Goal: Transaction & Acquisition: Purchase product/service

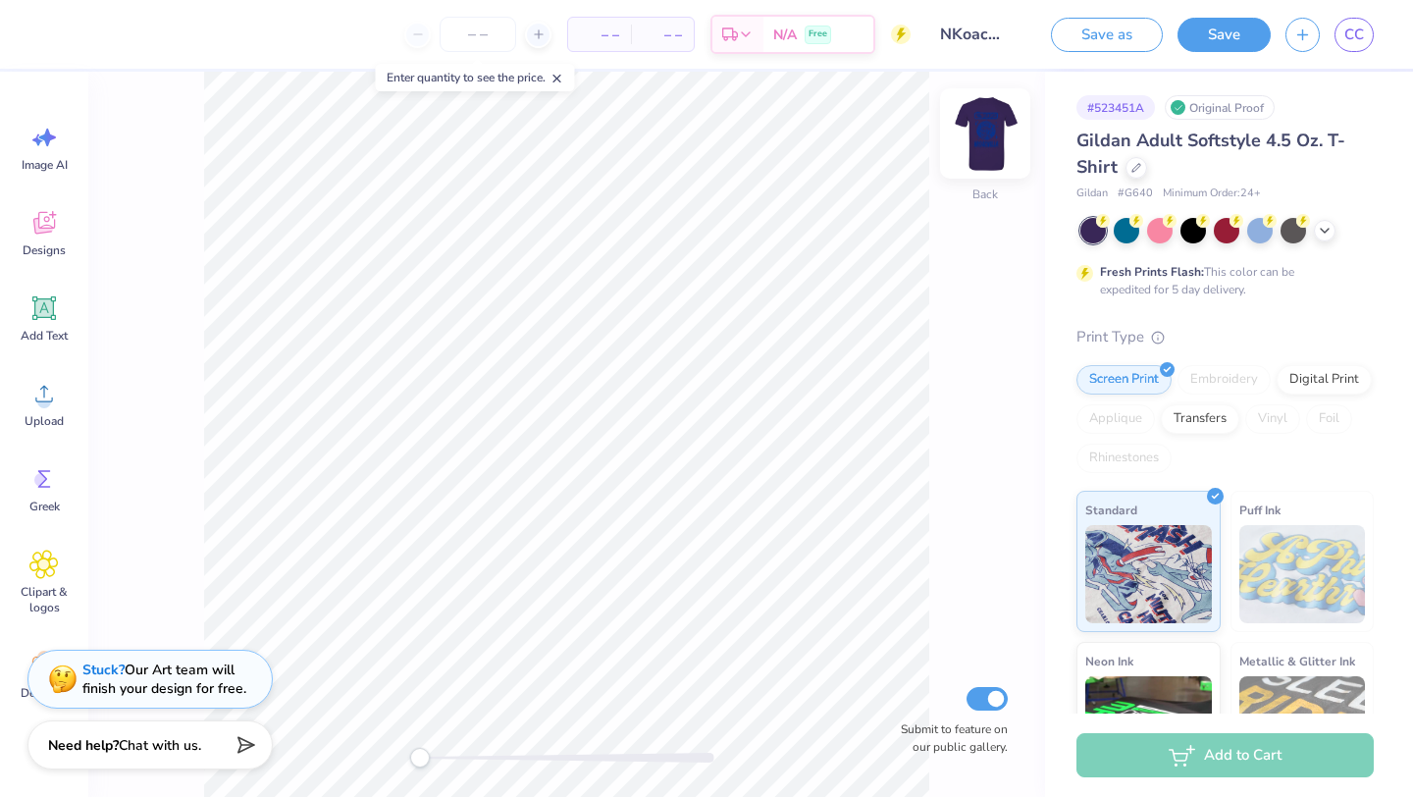
click at [986, 149] on img at bounding box center [985, 133] width 79 height 79
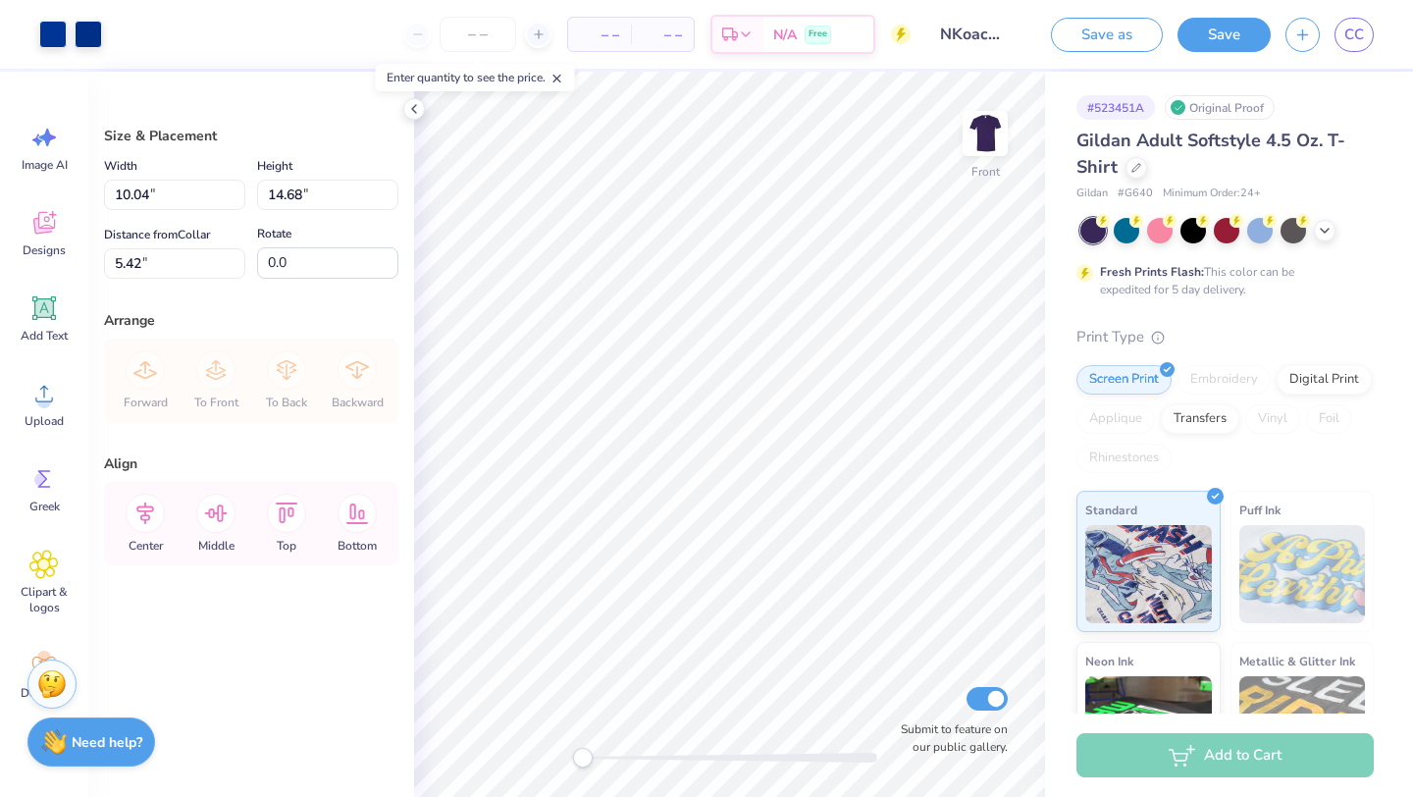
click at [123, 745] on strong "Need help?" at bounding box center [107, 742] width 71 height 19
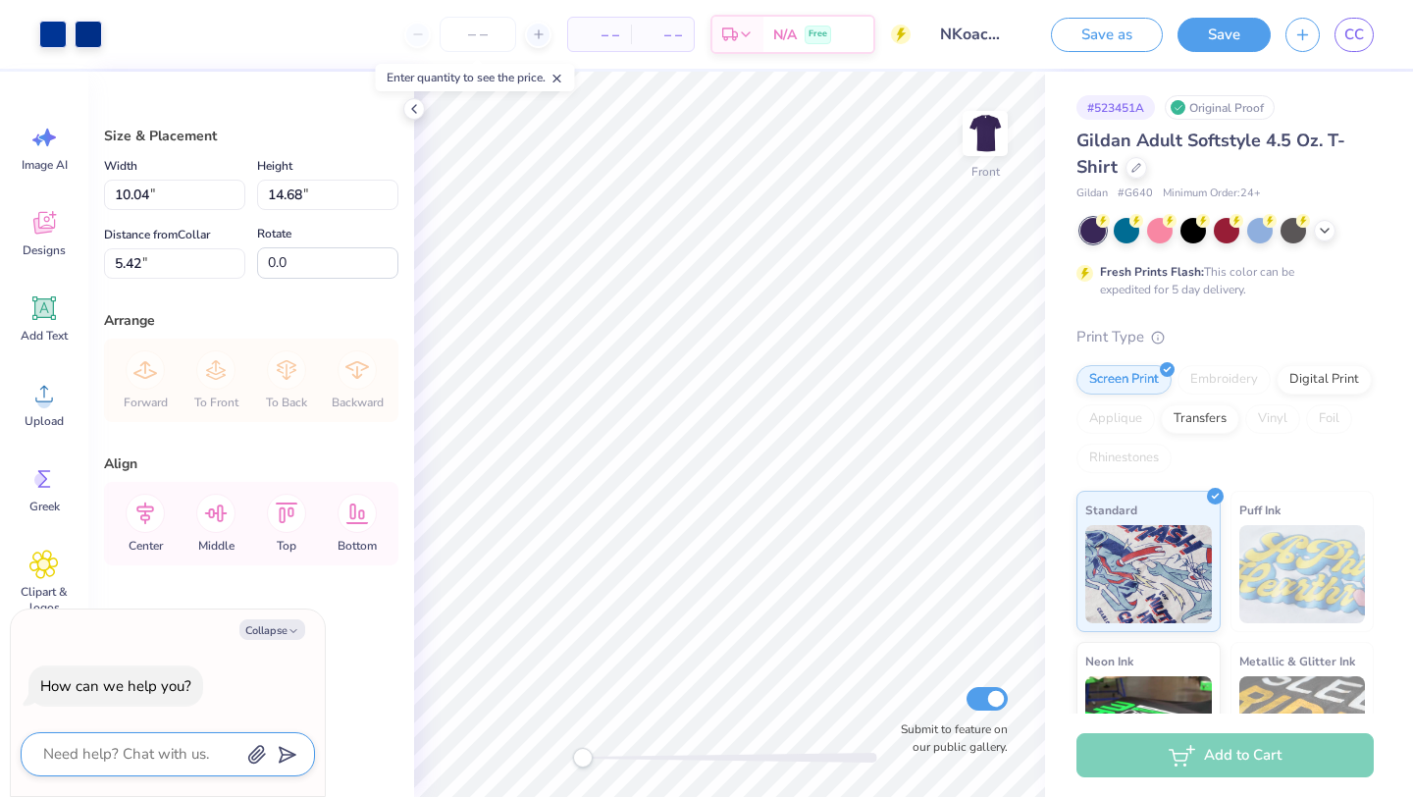
click at [123, 751] on textarea at bounding box center [140, 754] width 199 height 27
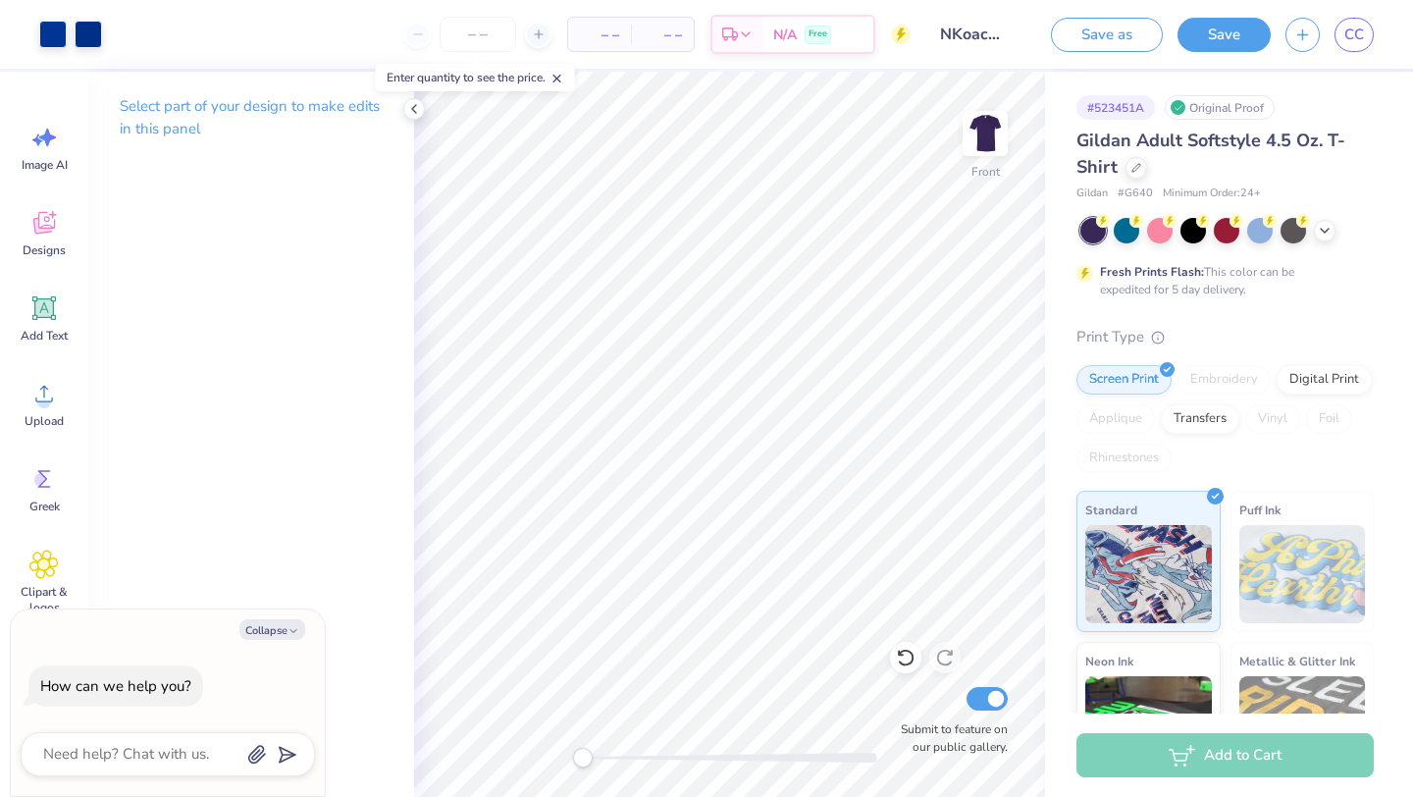
type textarea "x"
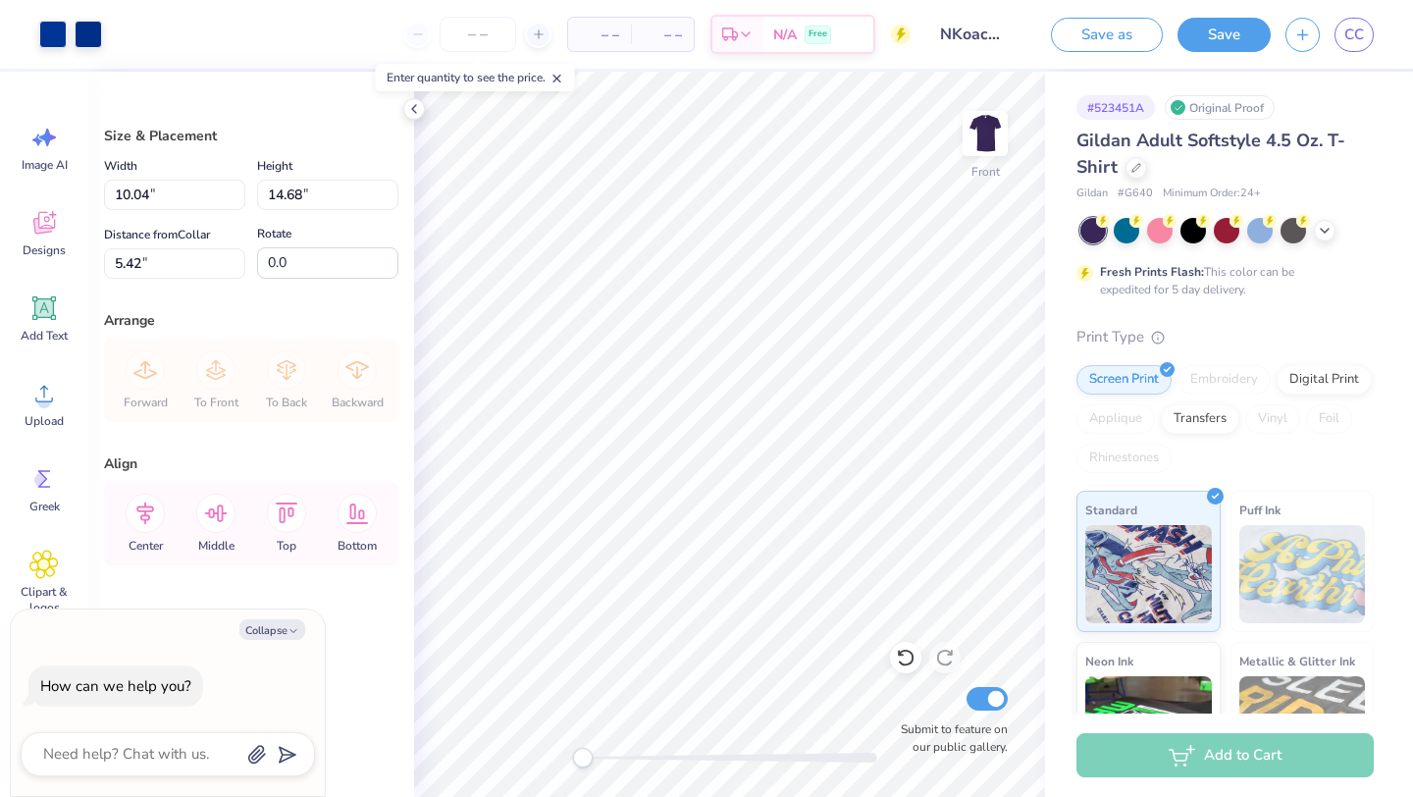
click at [617, 37] on span "– –" at bounding box center [599, 35] width 39 height 21
click at [474, 40] on input "number" at bounding box center [478, 34] width 77 height 35
type input "45"
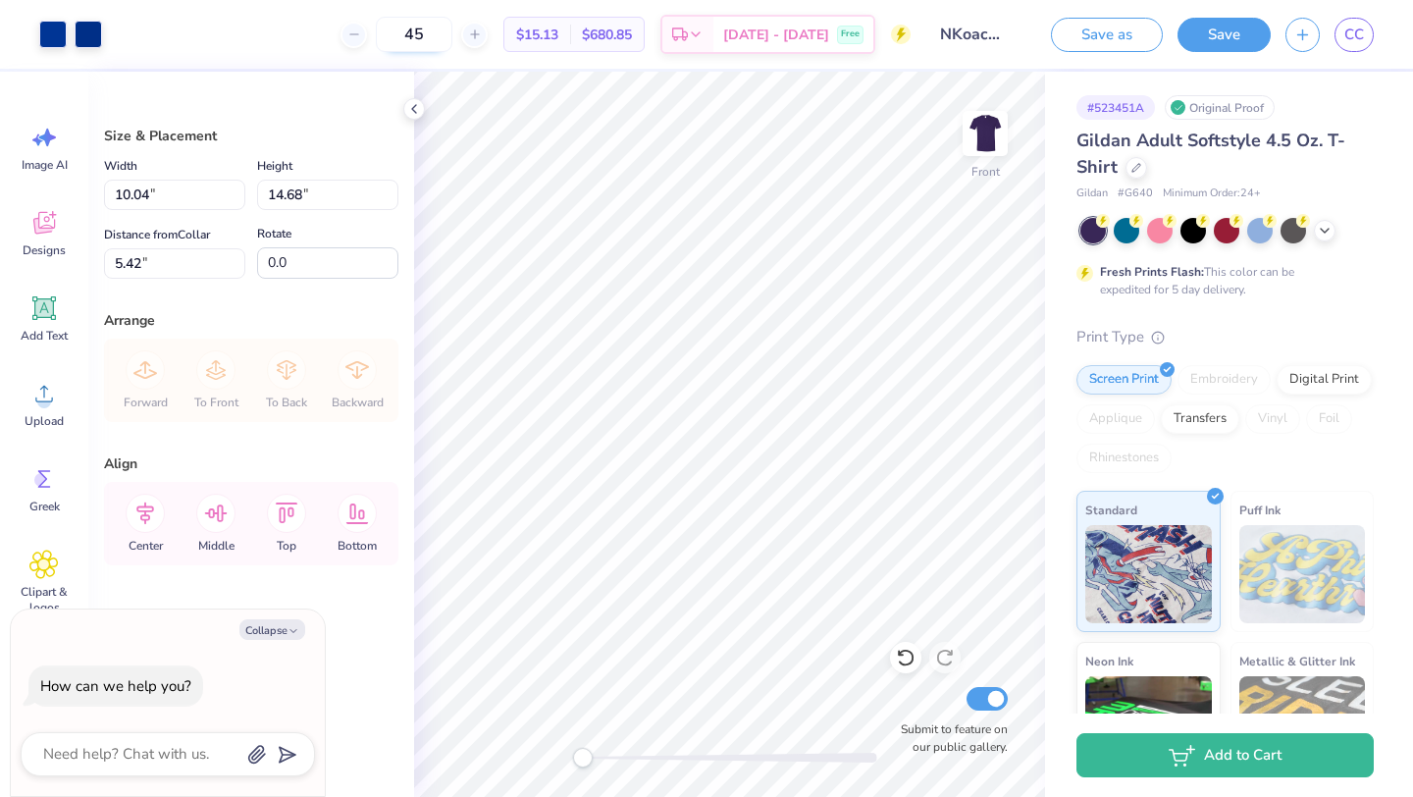
click at [452, 36] on input "45" at bounding box center [414, 34] width 77 height 35
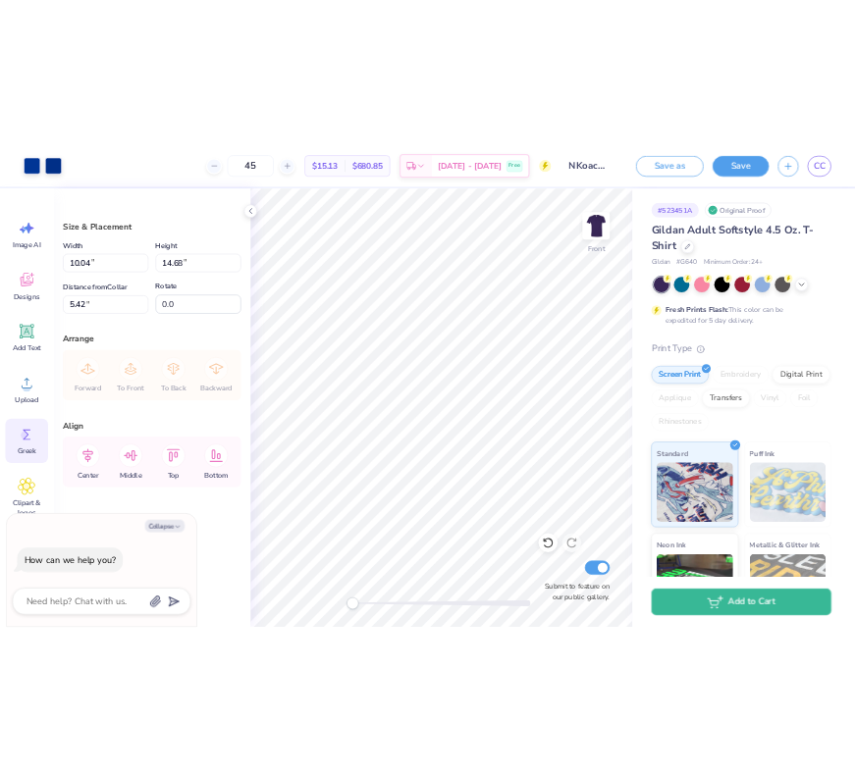
scroll to position [63, 0]
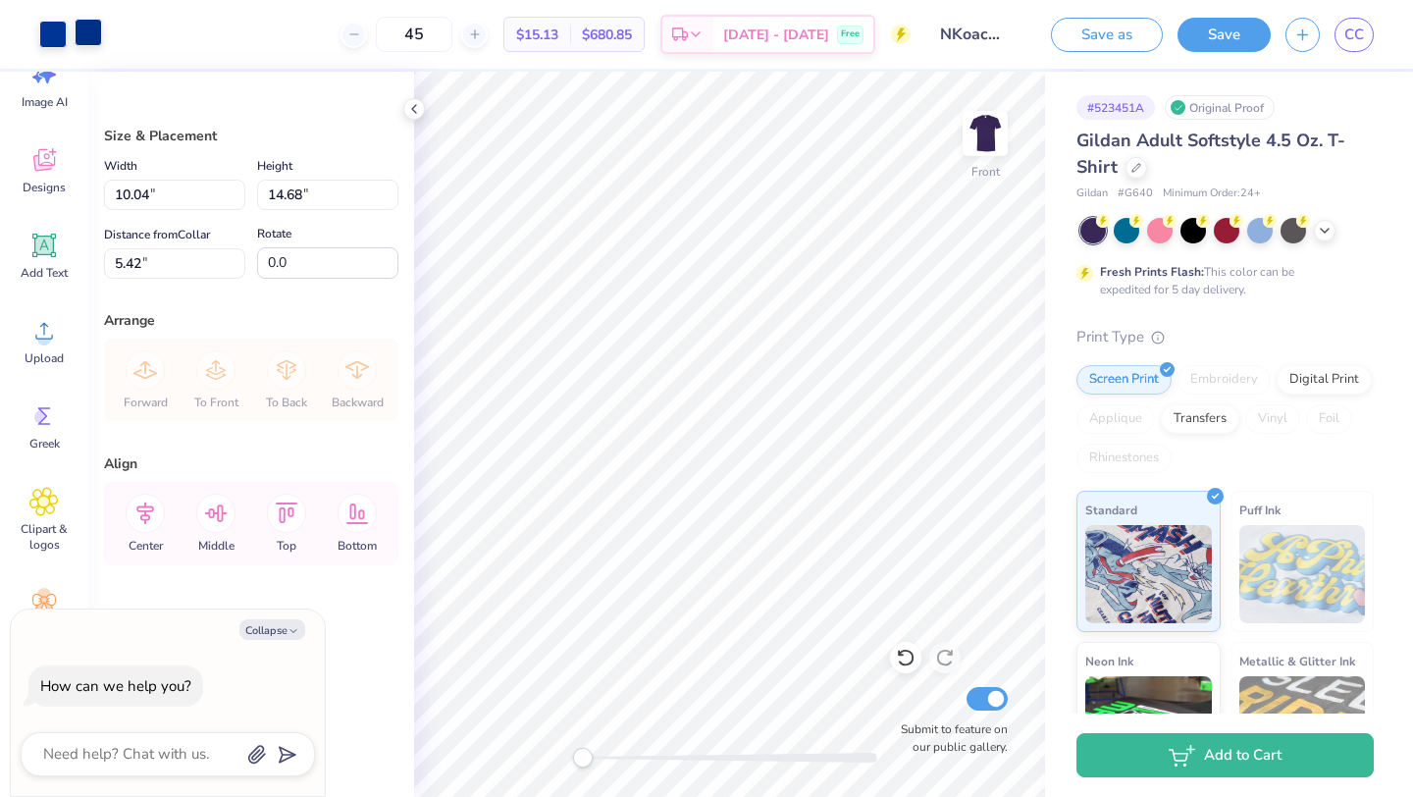
click at [89, 38] on div at bounding box center [88, 32] width 27 height 27
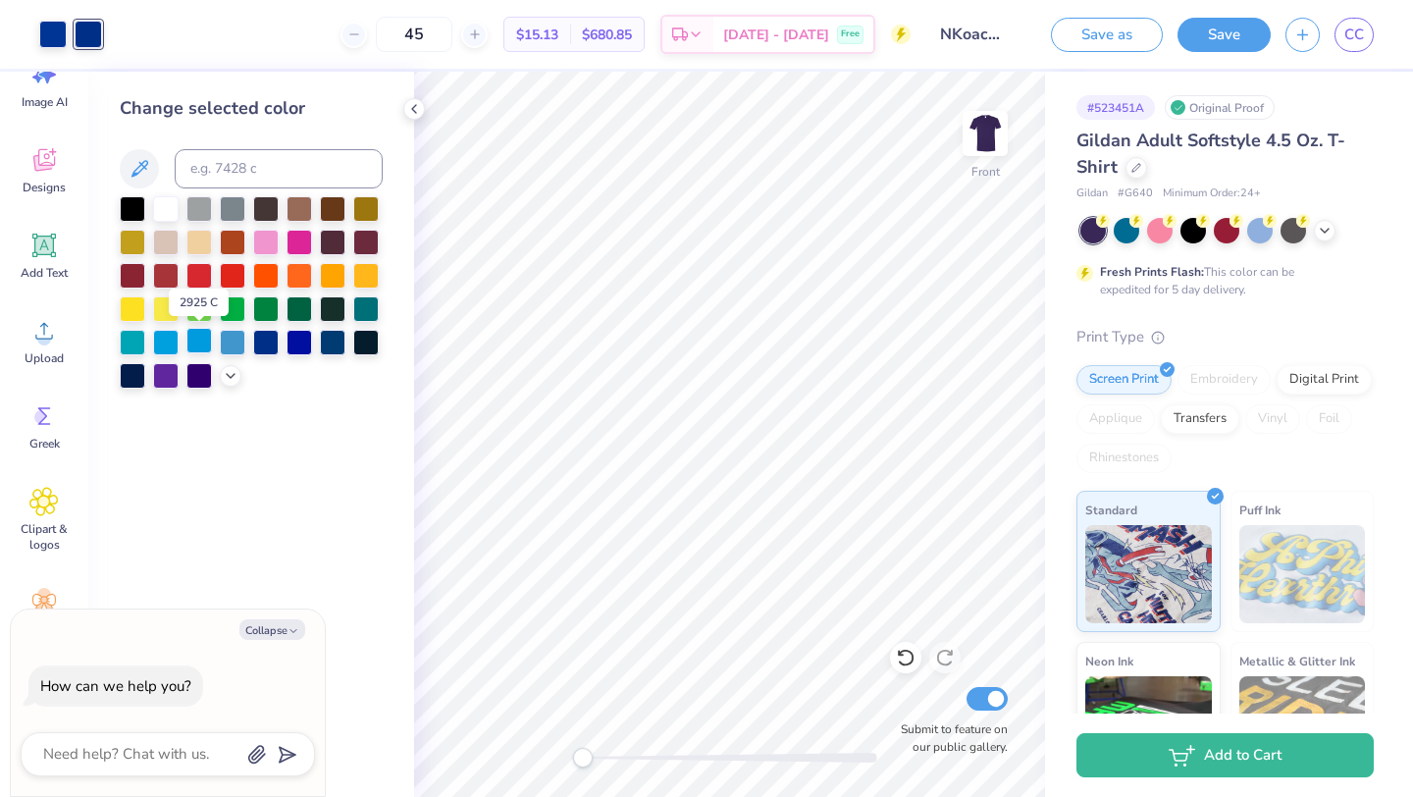
click at [203, 346] on div at bounding box center [199, 341] width 26 height 26
click at [47, 32] on div at bounding box center [52, 32] width 27 height 27
click at [197, 346] on div at bounding box center [199, 341] width 26 height 26
type textarea "x"
click at [271, 166] on input at bounding box center [279, 168] width 208 height 39
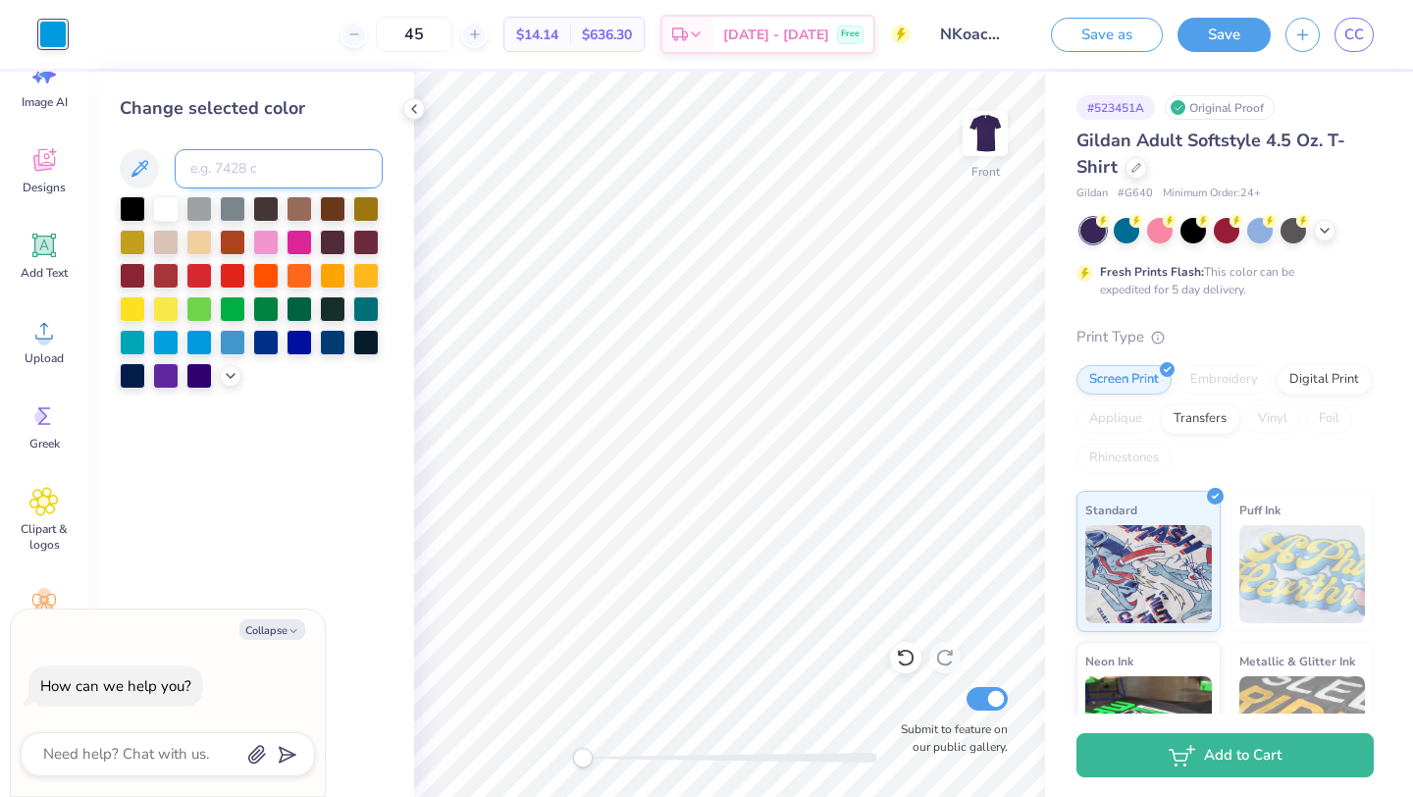
paste input "#008798"
type input "#008798"
click at [302, 130] on div "Change selected color #008798" at bounding box center [251, 241] width 263 height 293
click at [270, 175] on input "#008798" at bounding box center [279, 168] width 208 height 39
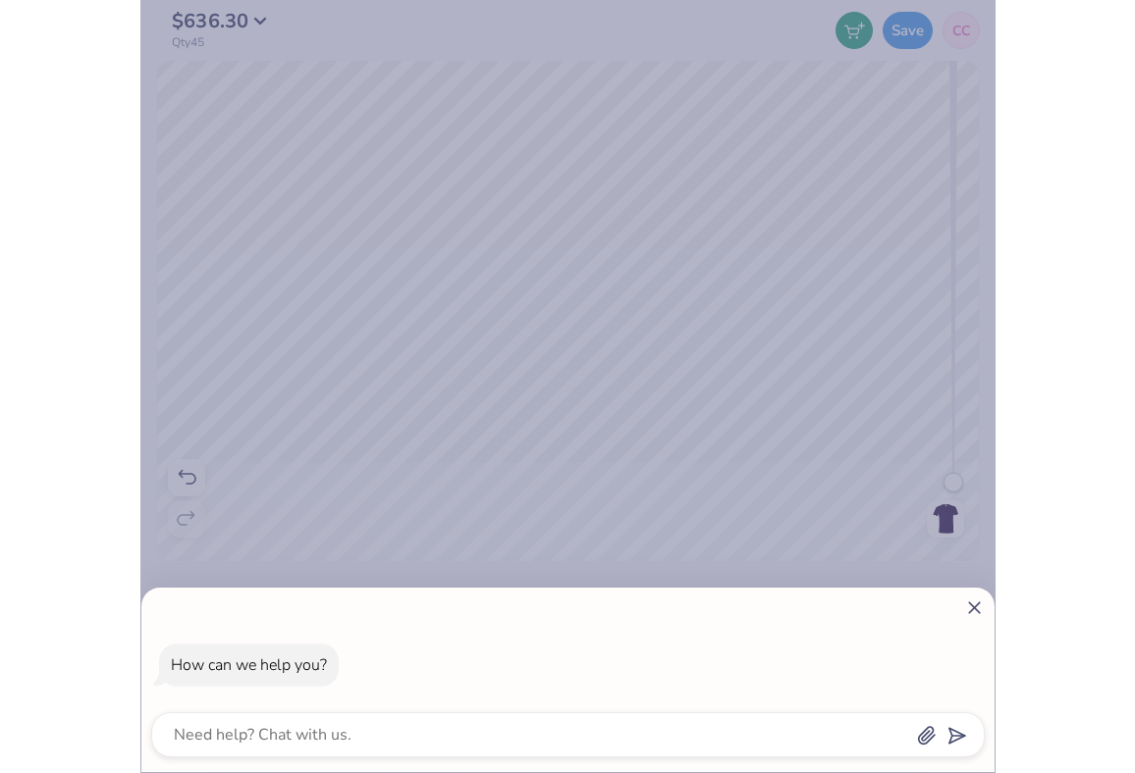
scroll to position [0, 0]
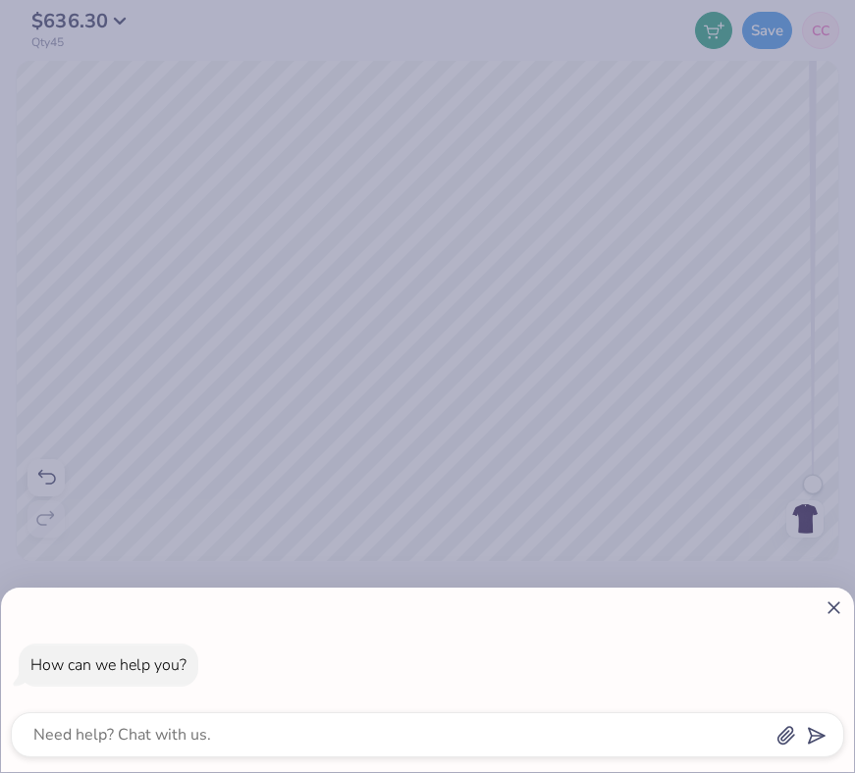
click at [836, 603] on icon at bounding box center [834, 608] width 21 height 21
type textarea "x"
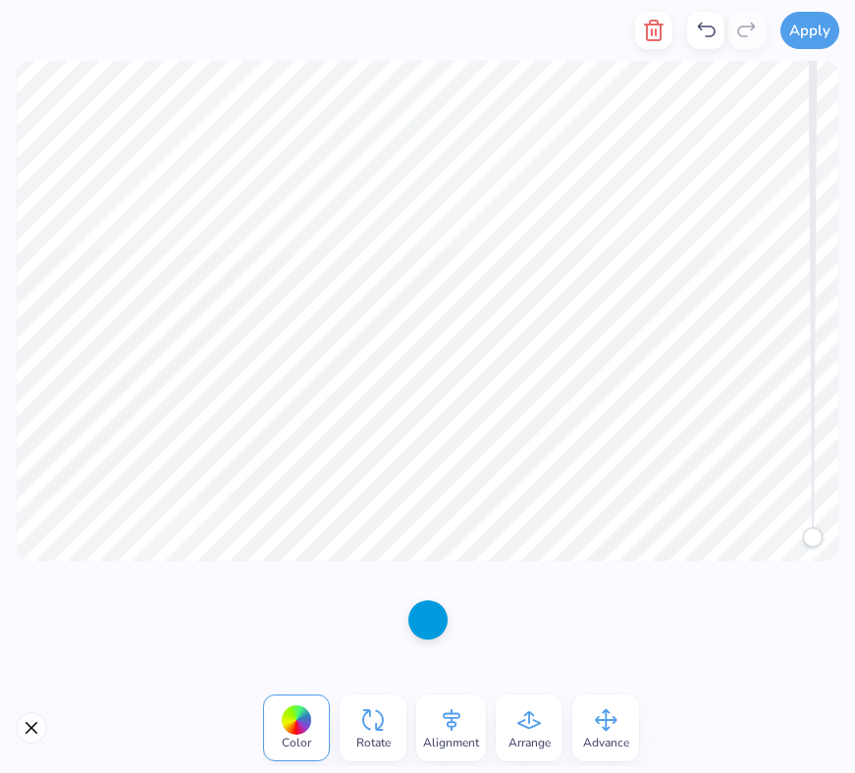
click at [444, 625] on div at bounding box center [427, 620] width 39 height 39
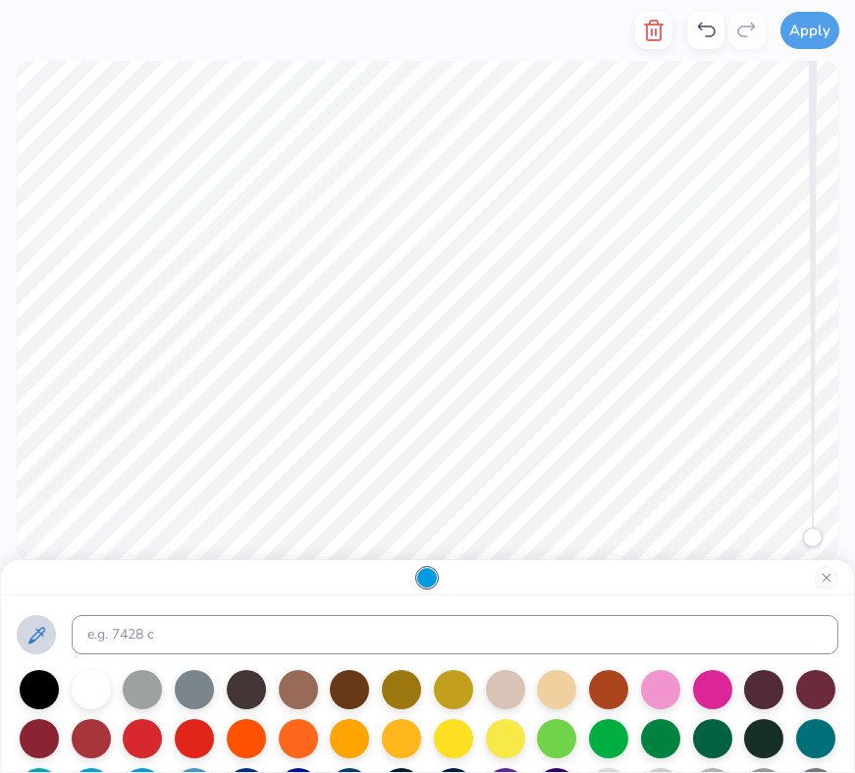
click at [32, 633] on icon at bounding box center [37, 636] width 24 height 24
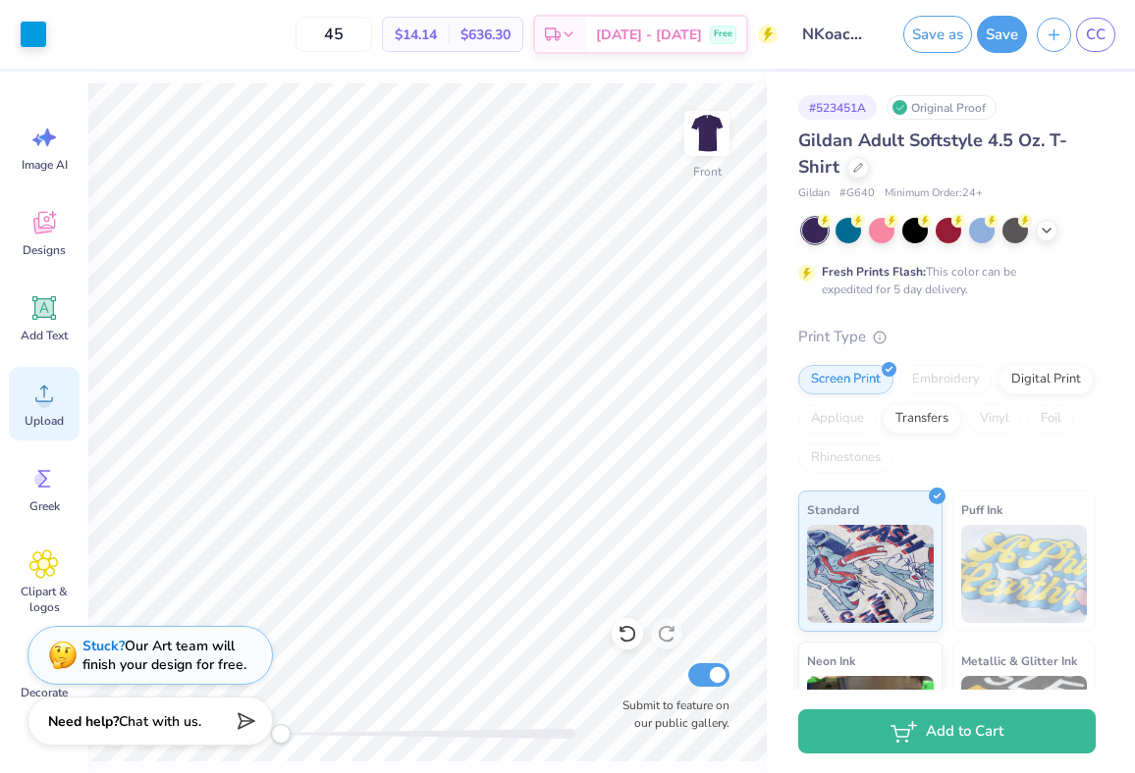
click at [38, 395] on icon at bounding box center [43, 393] width 29 height 29
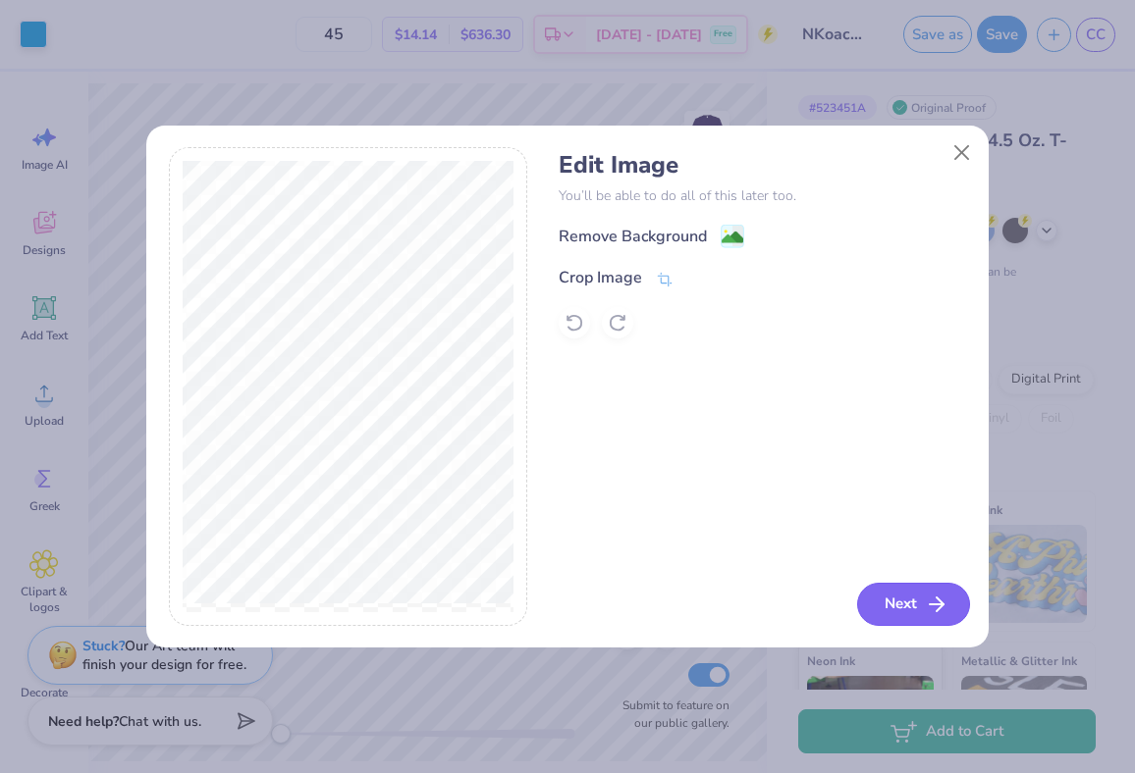
click at [892, 612] on button "Next" at bounding box center [913, 604] width 113 height 43
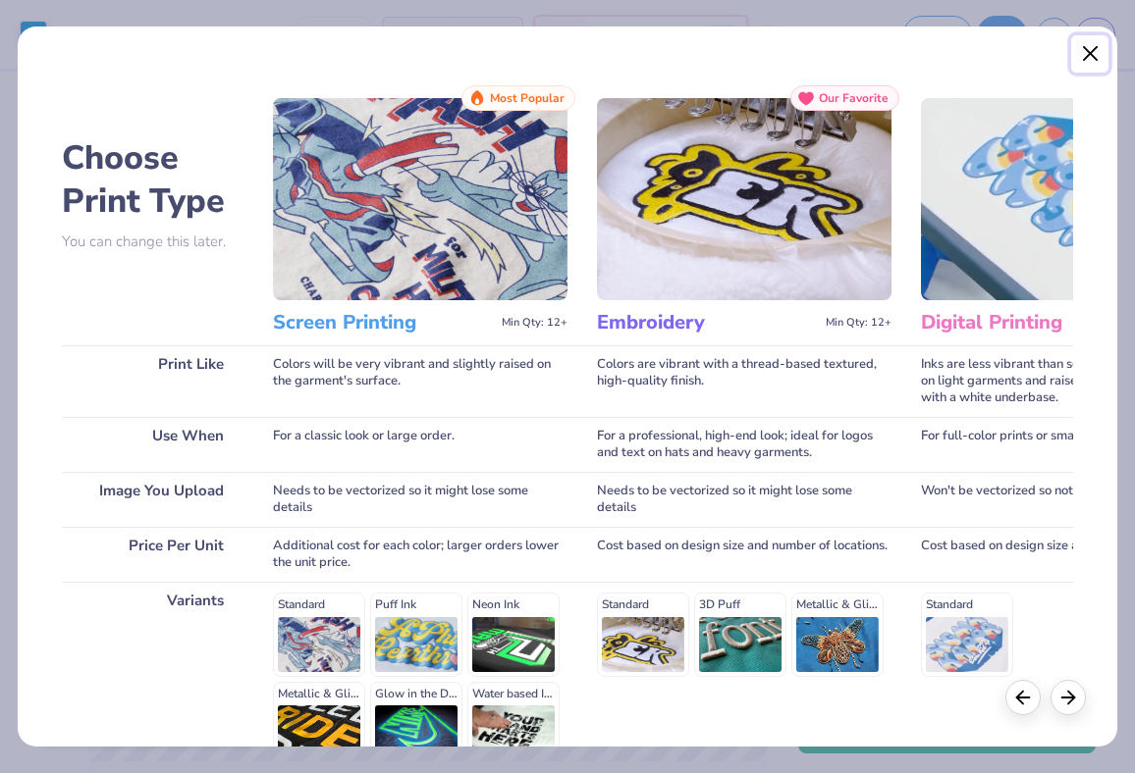
click at [1090, 49] on button "Close" at bounding box center [1089, 53] width 37 height 37
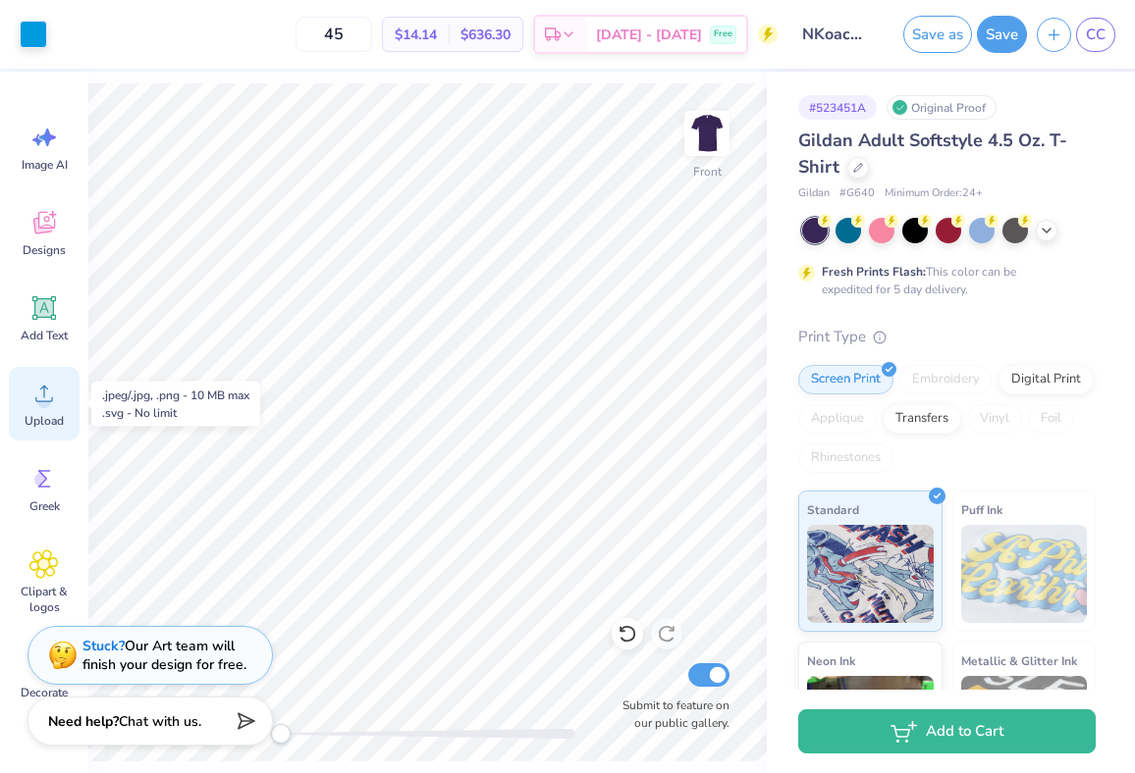
click at [43, 399] on circle at bounding box center [44, 402] width 14 height 14
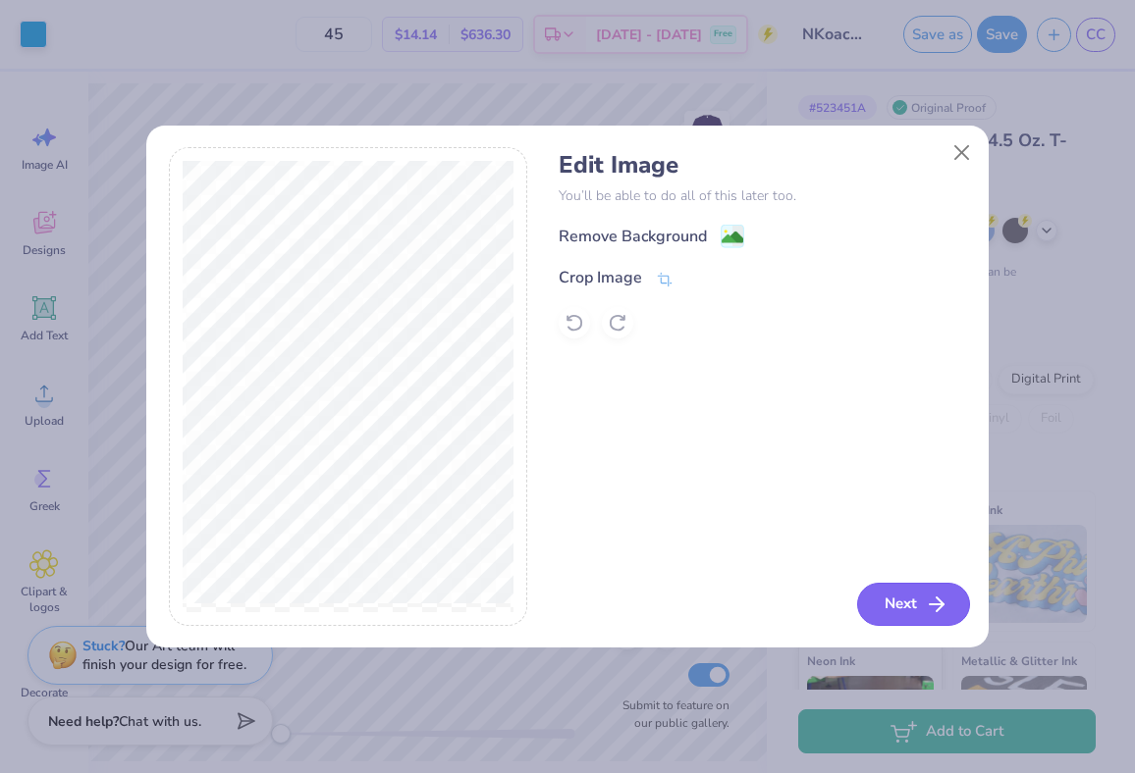
click at [878, 602] on button "Next" at bounding box center [913, 604] width 113 height 43
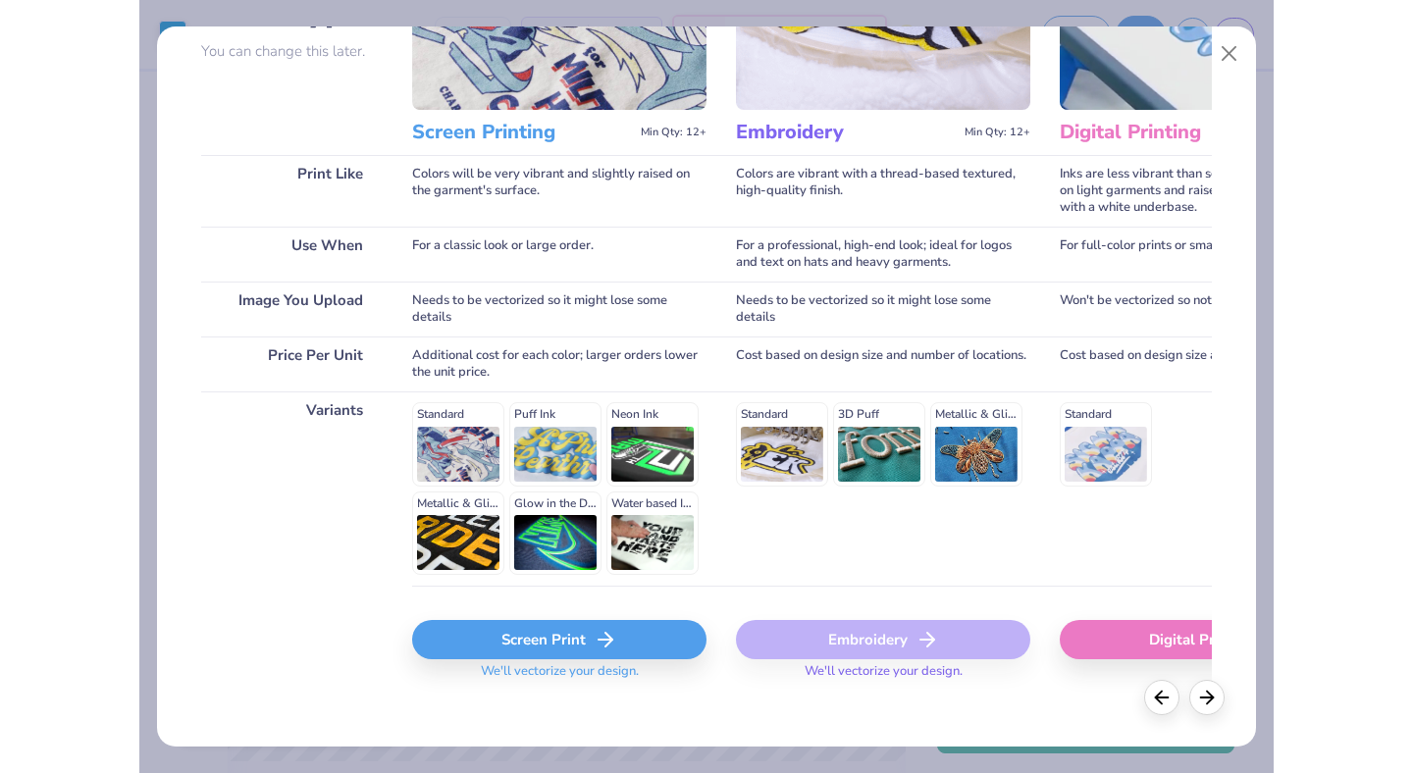
scroll to position [205, 0]
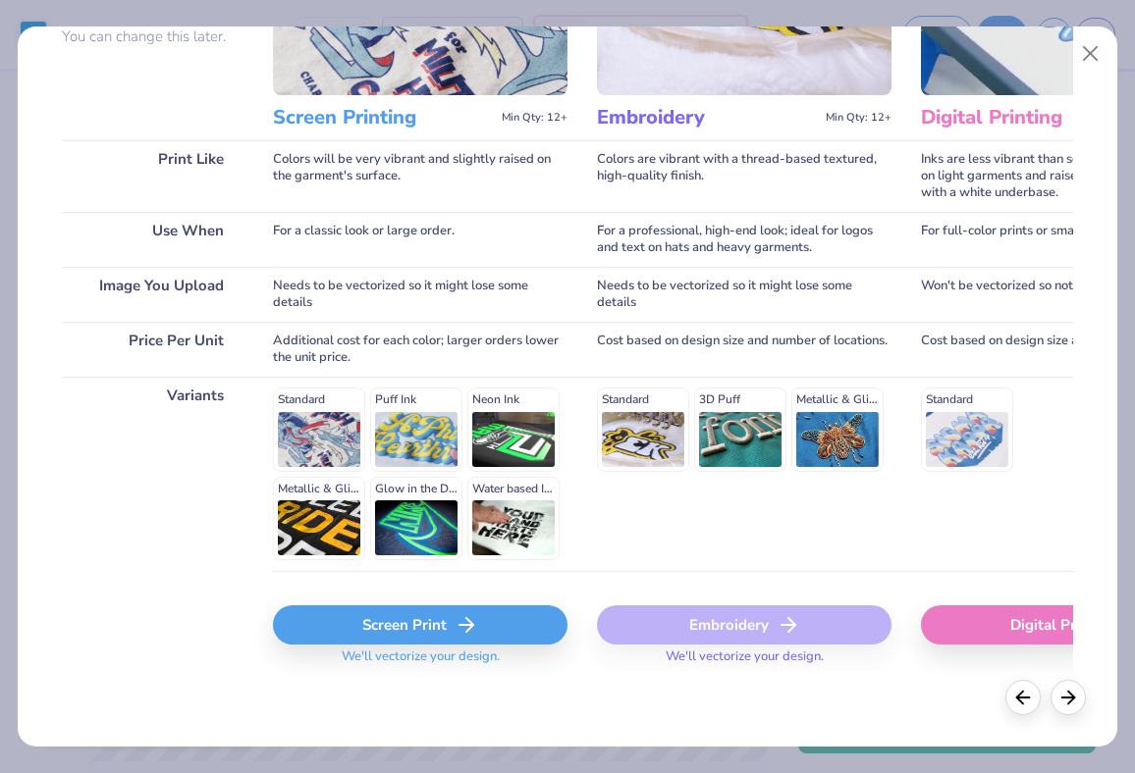
click at [473, 614] on icon at bounding box center [466, 625] width 24 height 24
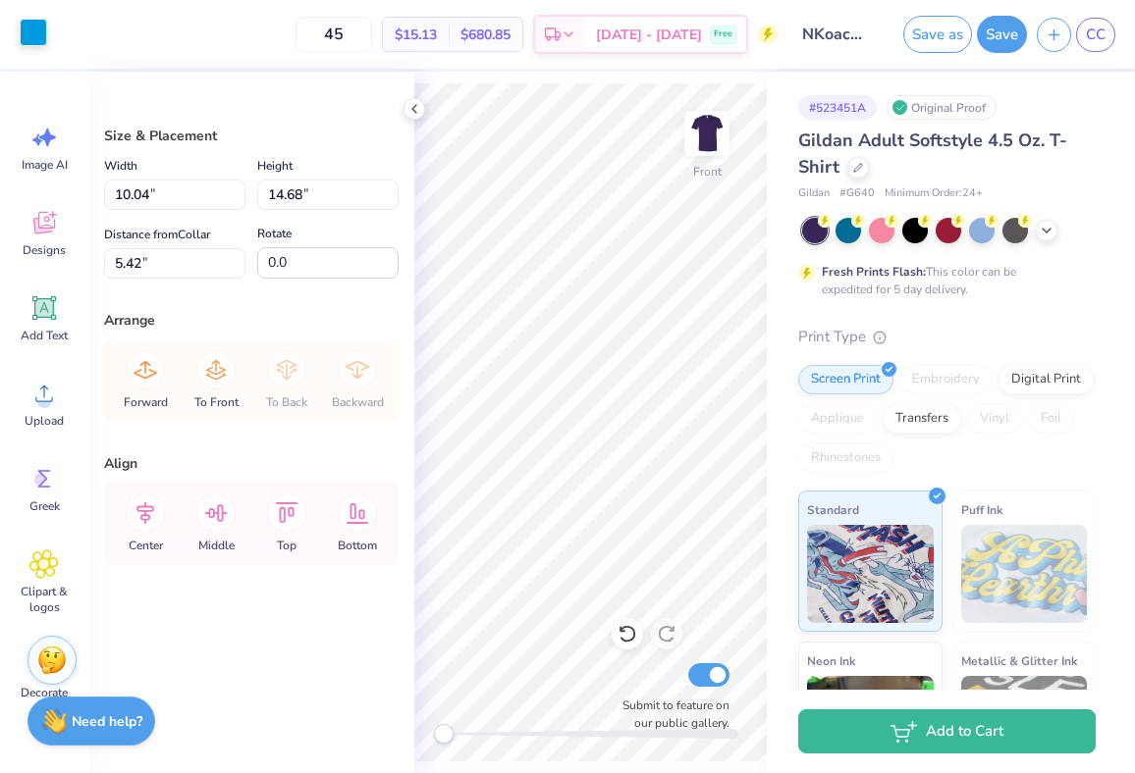
click at [21, 27] on div at bounding box center [33, 32] width 27 height 27
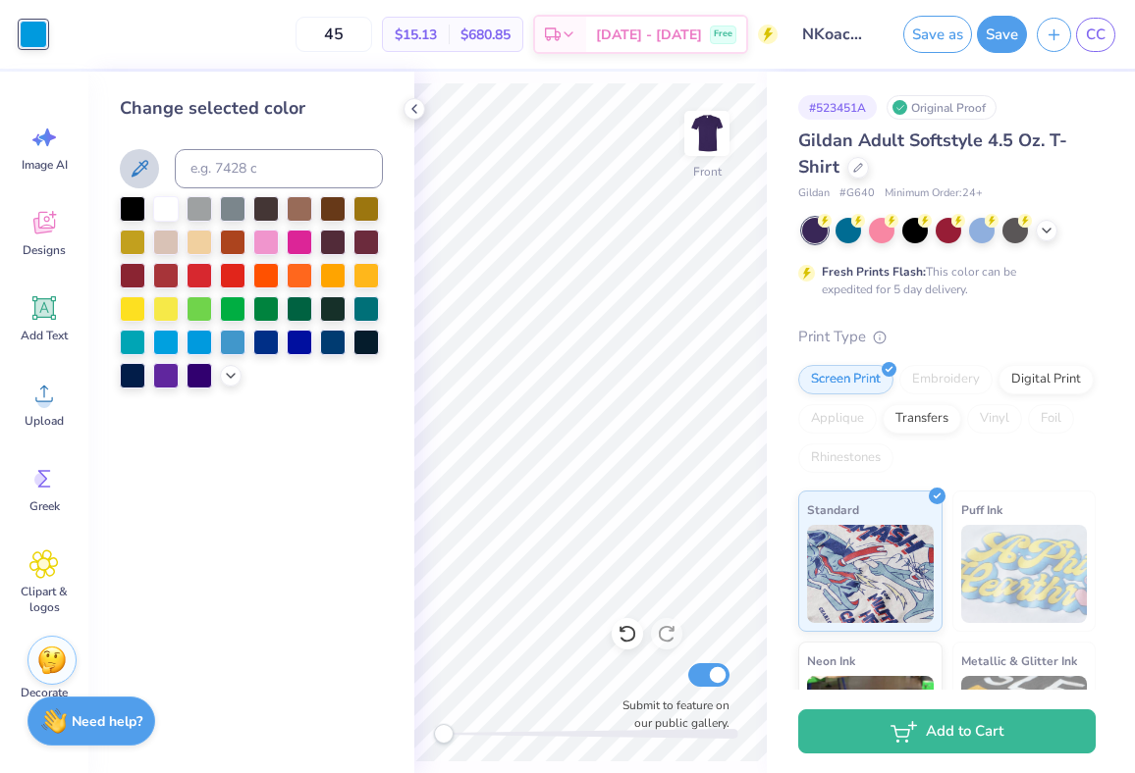
click at [135, 171] on icon at bounding box center [140, 169] width 24 height 24
click at [39, 152] on div "Image AI" at bounding box center [44, 148] width 71 height 74
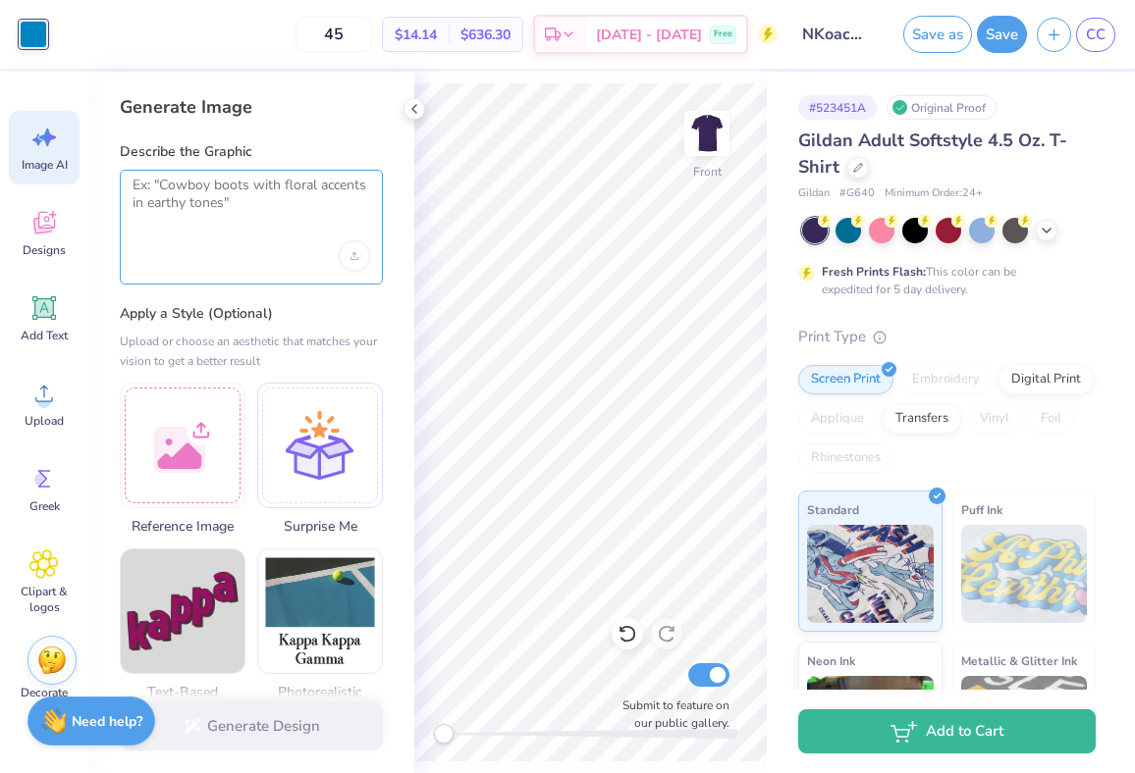
click at [227, 205] on textarea at bounding box center [252, 201] width 238 height 49
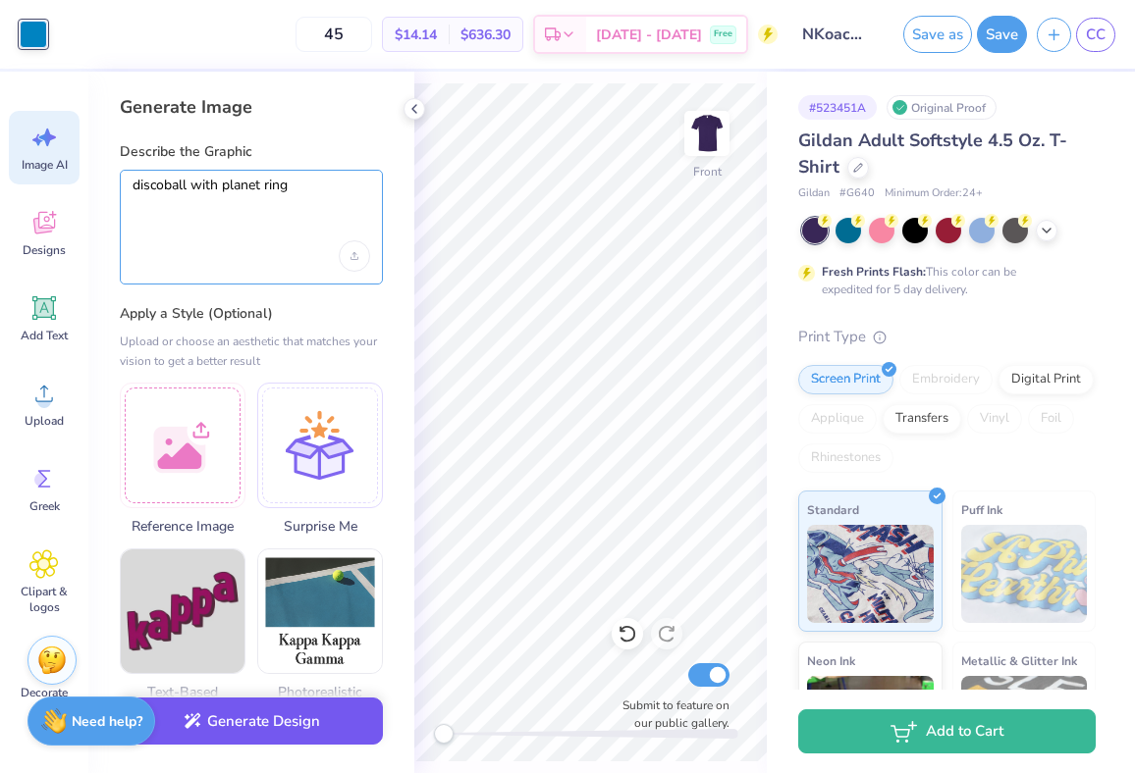
type textarea "discoball with planet ring"
click at [256, 735] on button "Generate Design" at bounding box center [251, 722] width 263 height 48
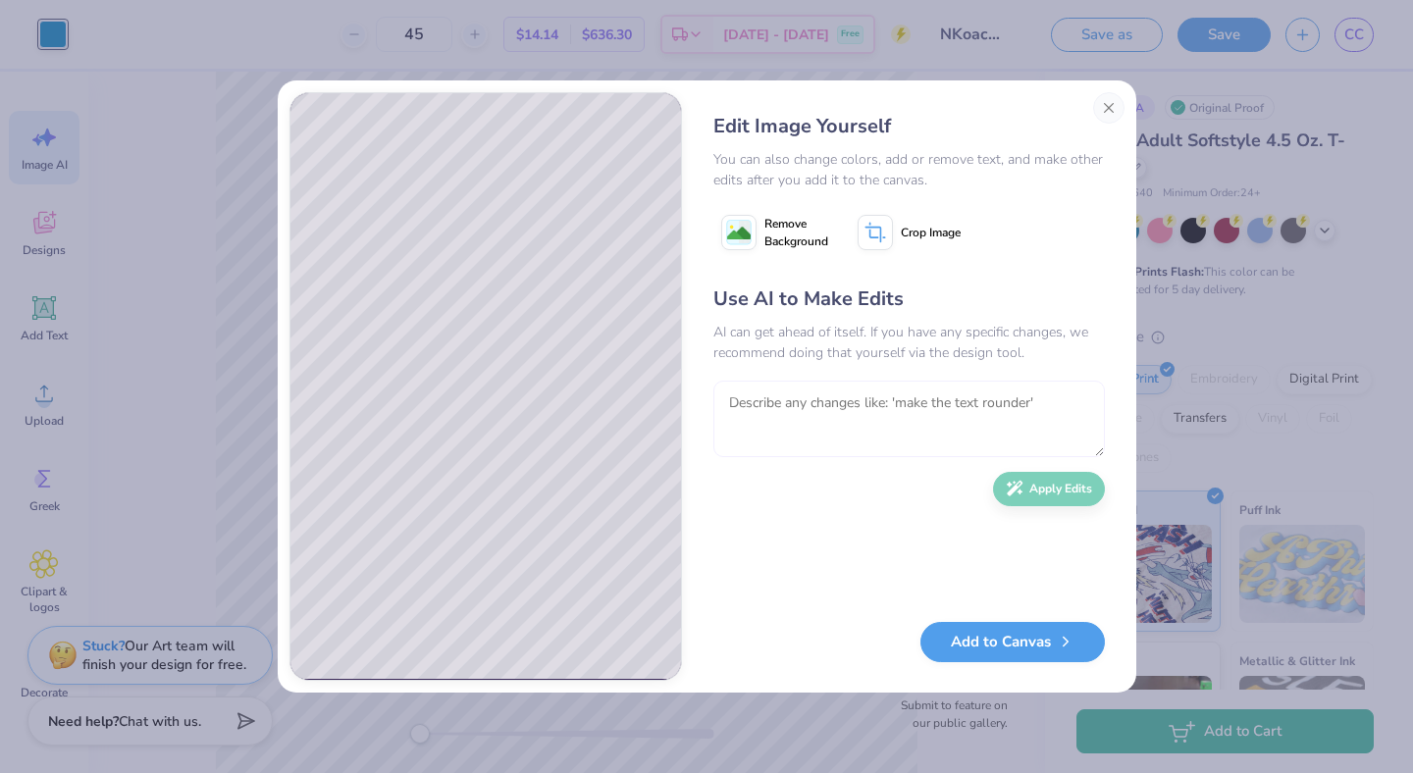
click at [863, 423] on textarea at bounding box center [910, 419] width 392 height 77
click at [980, 631] on button "Add to Canvas" at bounding box center [1013, 637] width 185 height 40
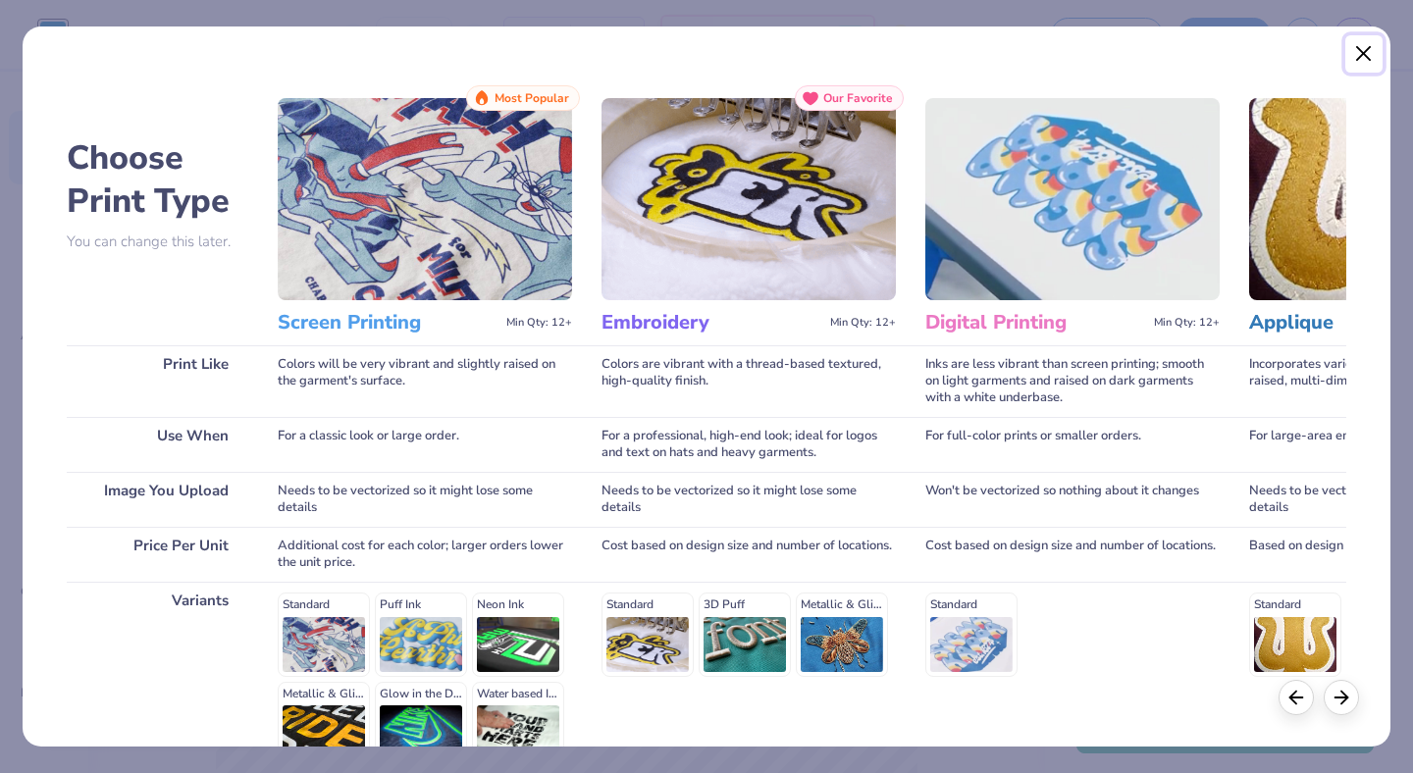
click at [1368, 63] on button "Close" at bounding box center [1364, 53] width 37 height 37
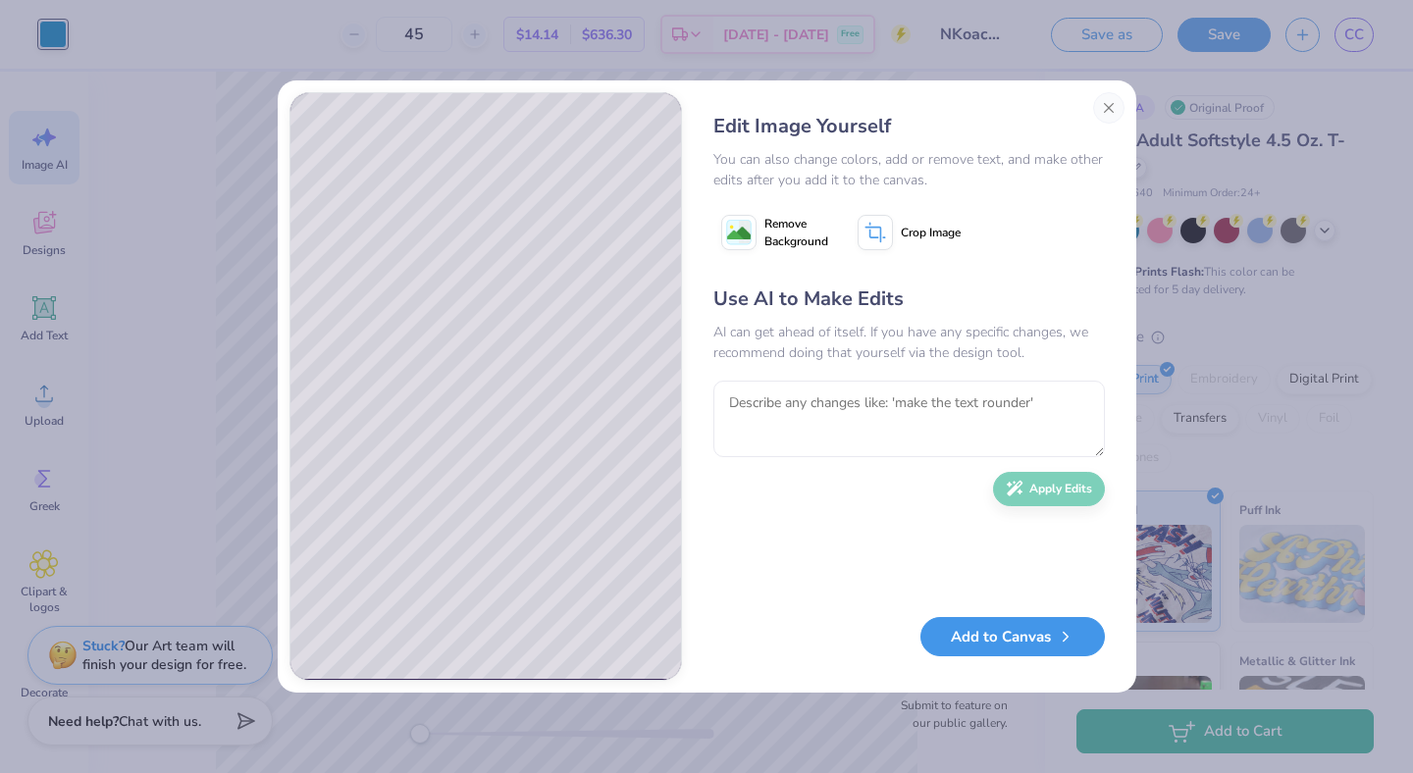
click at [986, 623] on button "Add to Canvas" at bounding box center [1013, 637] width 185 height 40
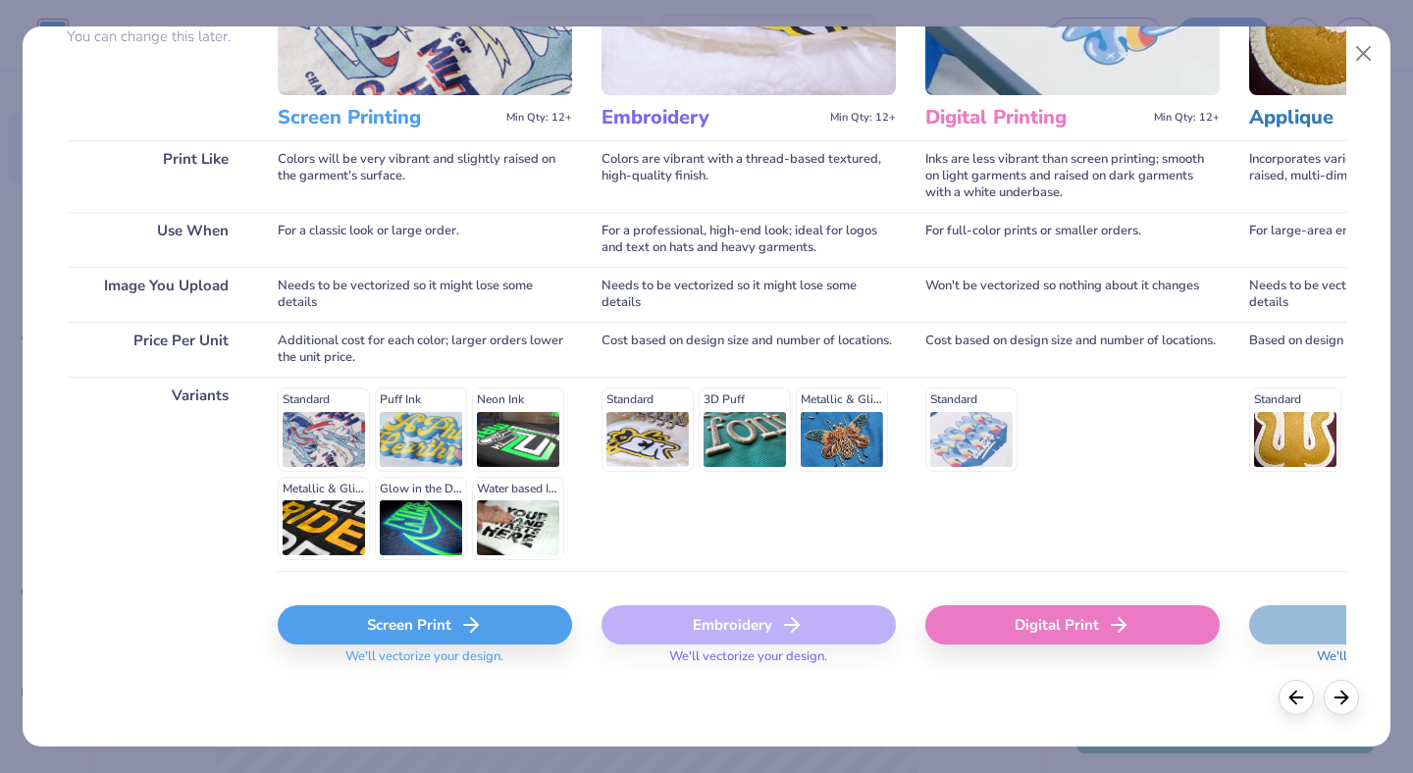
click at [347, 615] on div "Screen Print" at bounding box center [425, 625] width 294 height 39
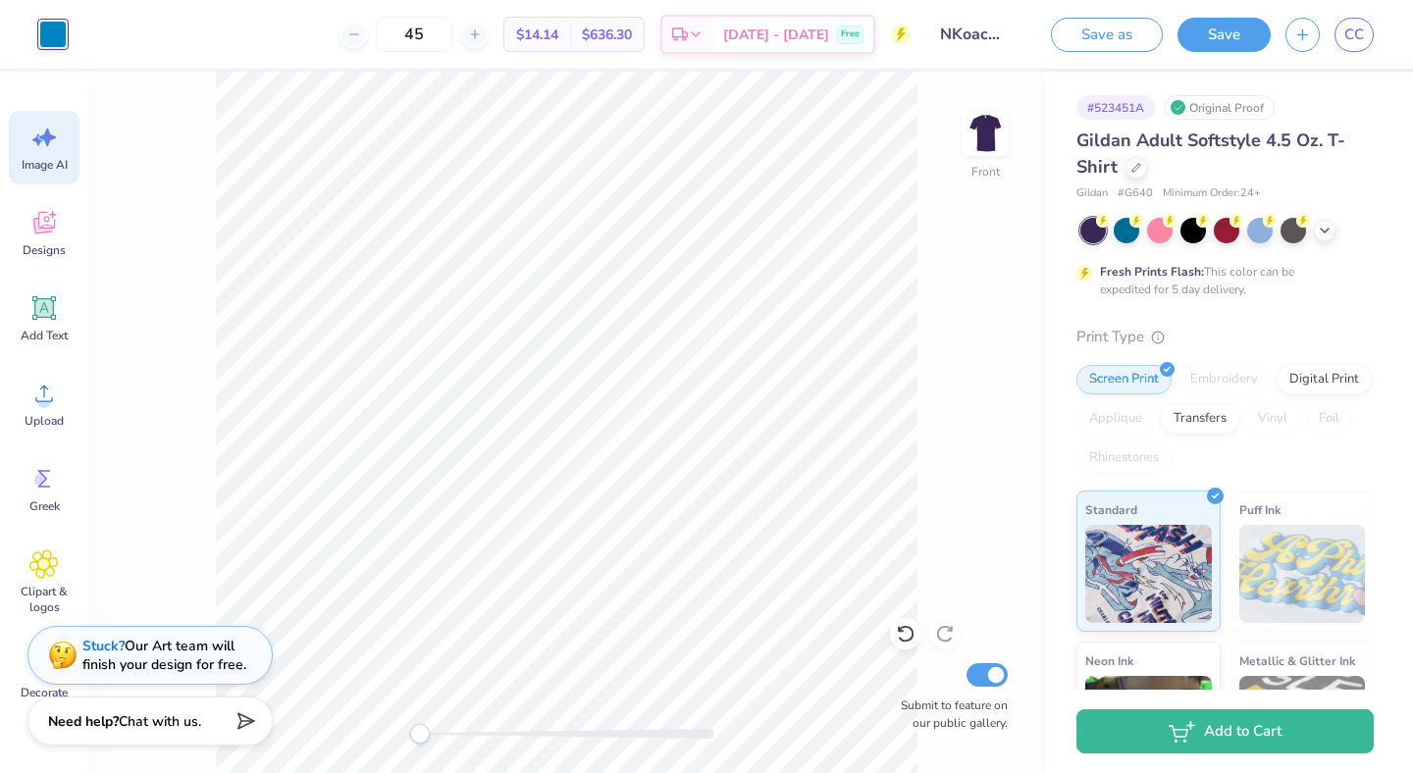
scroll to position [0, 0]
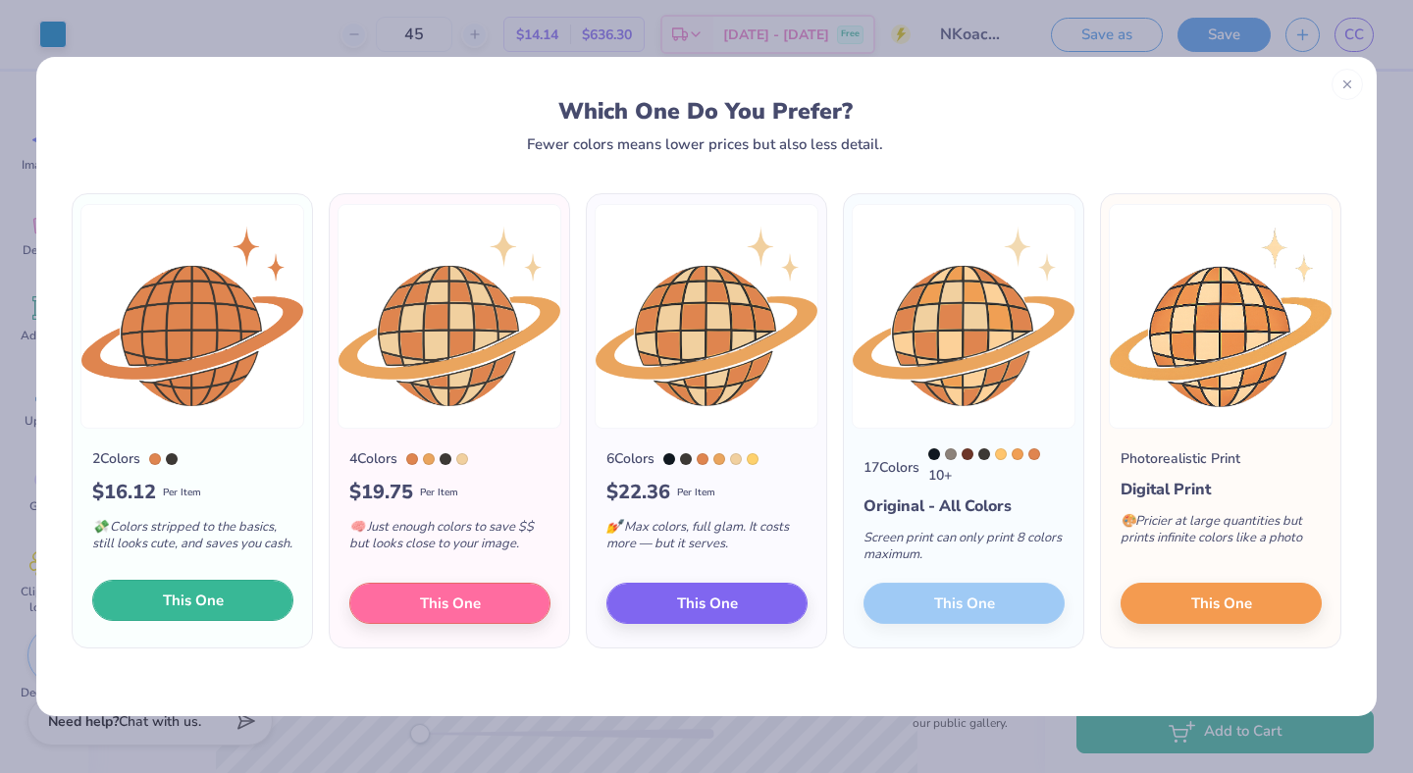
click at [267, 603] on button "This One" at bounding box center [192, 600] width 201 height 41
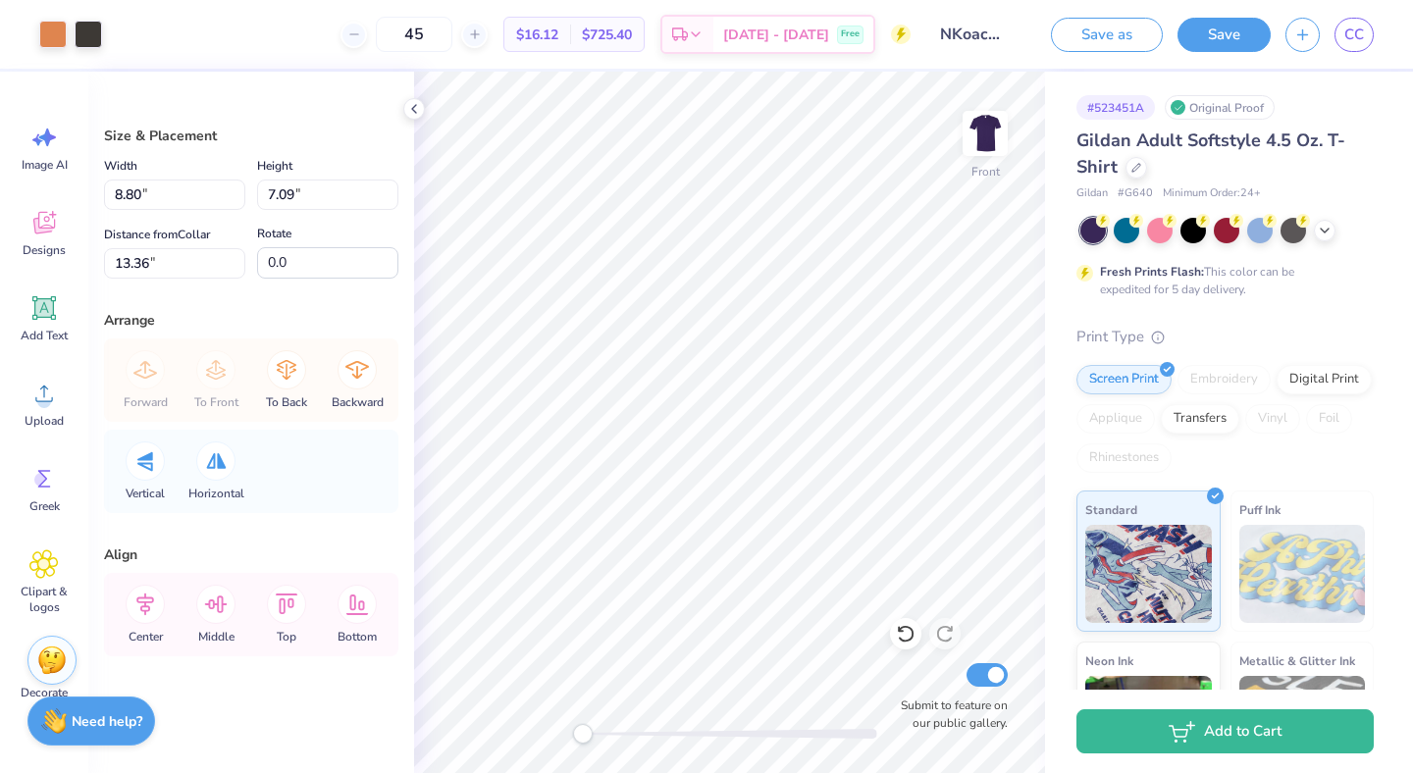
type input "8.80"
type input "7.09"
type input "13.36"
click at [58, 26] on div at bounding box center [52, 32] width 27 height 27
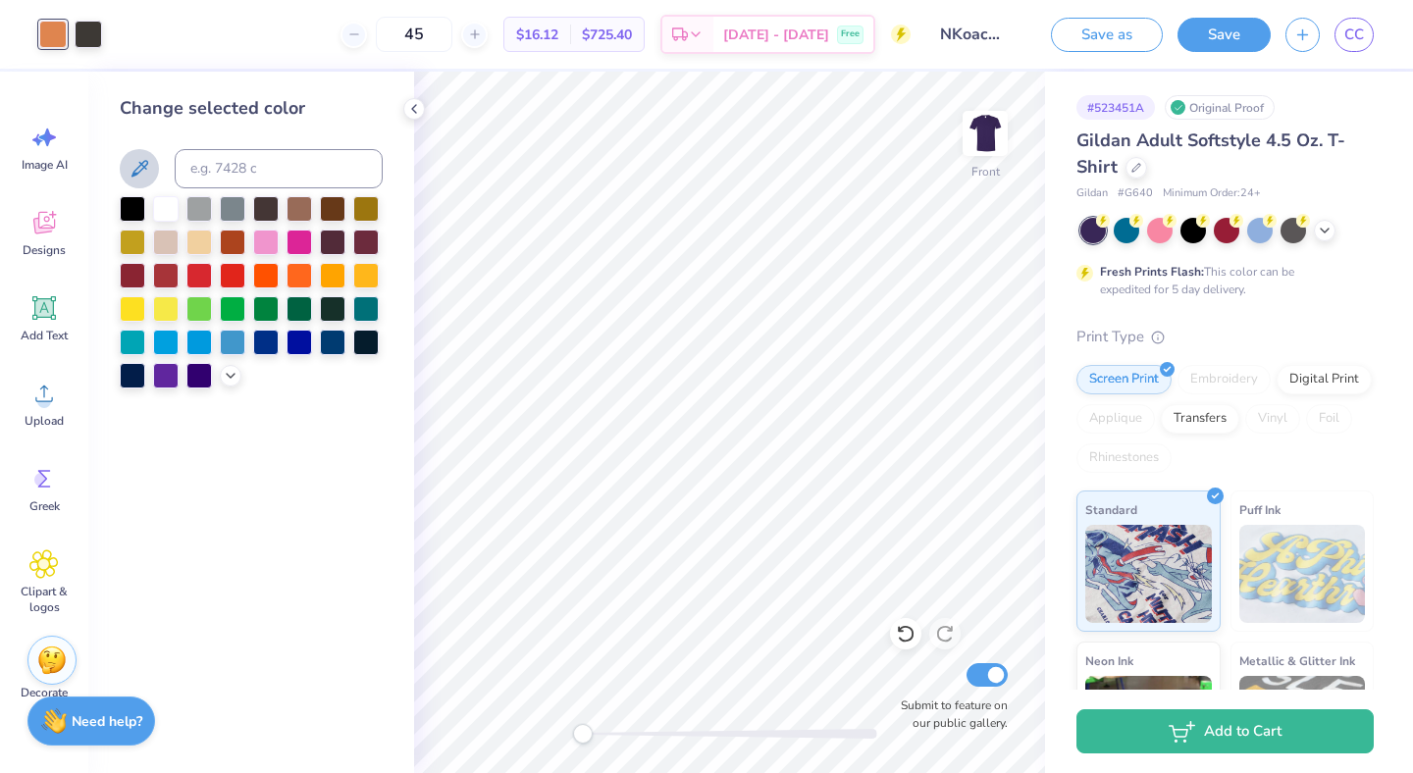
click at [138, 170] on icon at bounding box center [140, 169] width 24 height 24
click at [91, 39] on div at bounding box center [88, 32] width 27 height 27
click at [84, 18] on div "Art colors" at bounding box center [51, 34] width 102 height 69
click at [84, 22] on div at bounding box center [88, 34] width 27 height 27
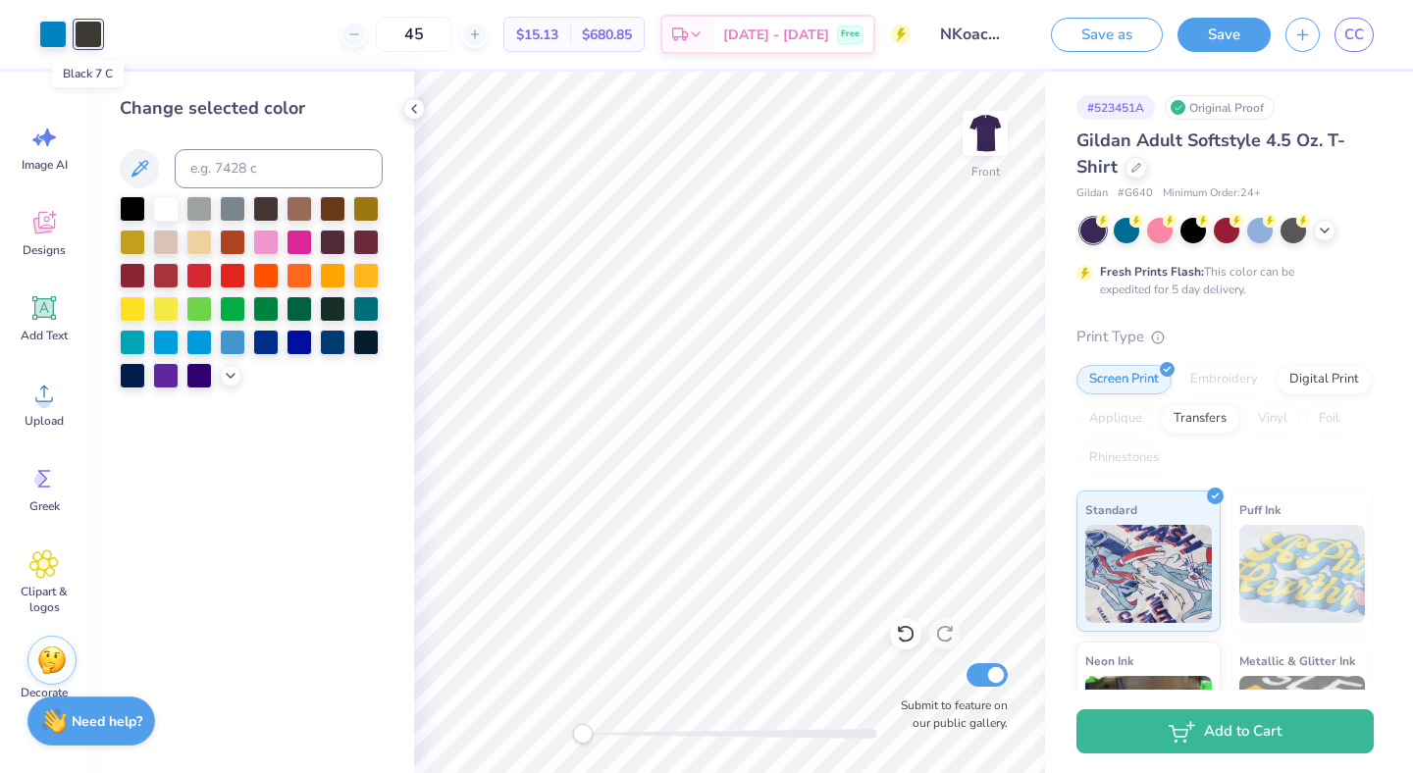
click at [84, 22] on div at bounding box center [88, 34] width 27 height 27
click at [91, 27] on div at bounding box center [88, 34] width 27 height 27
click at [140, 179] on icon at bounding box center [140, 169] width 24 height 24
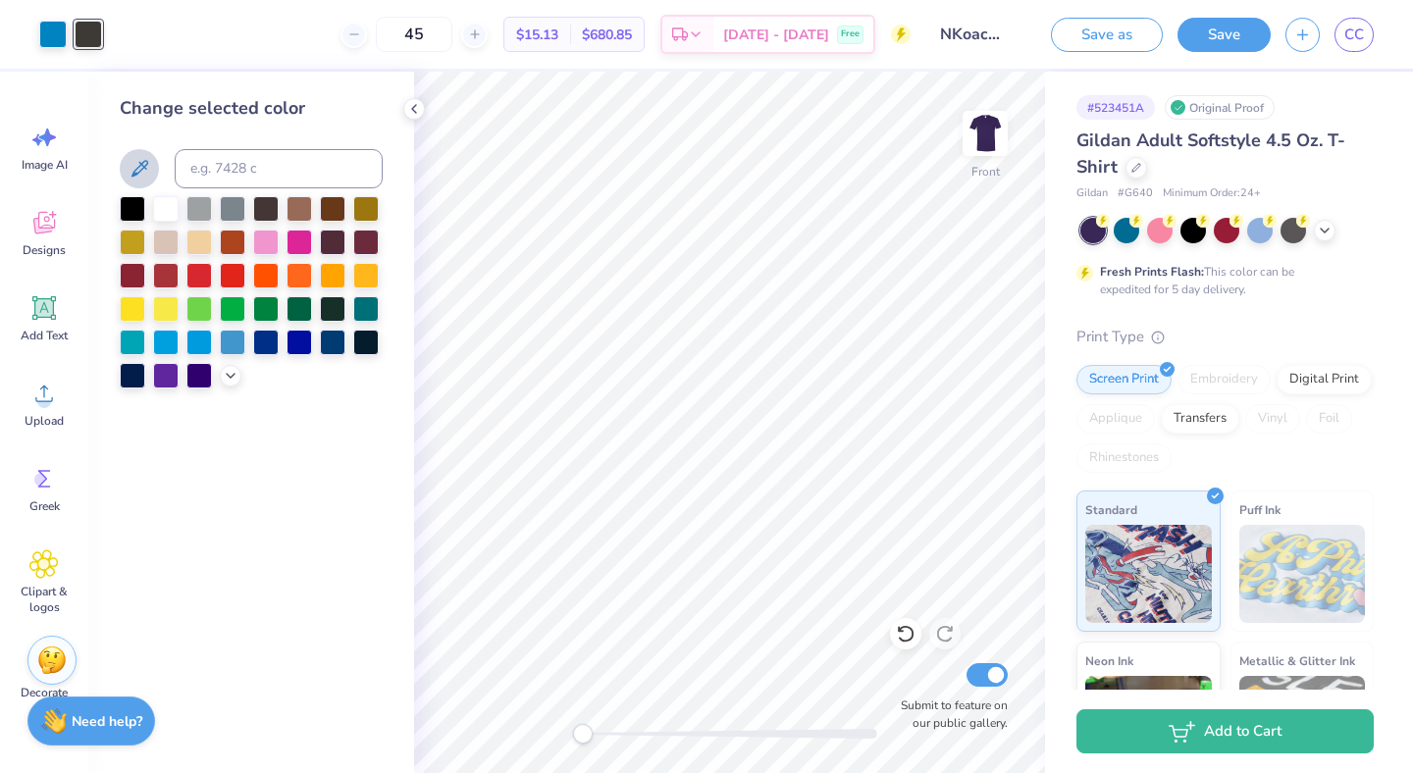
click at [130, 172] on icon at bounding box center [140, 169] width 24 height 24
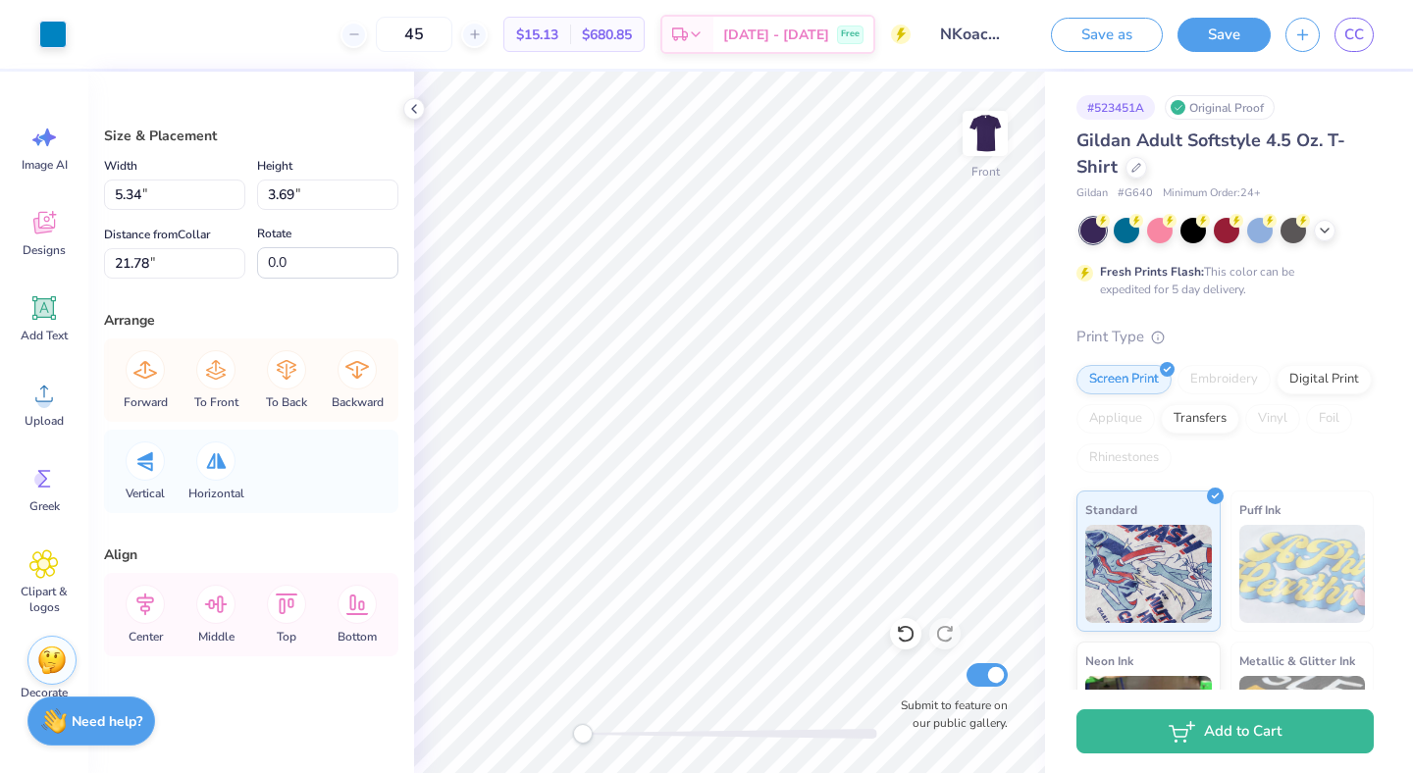
type input "5.34"
type input "3.69"
type input "21.78"
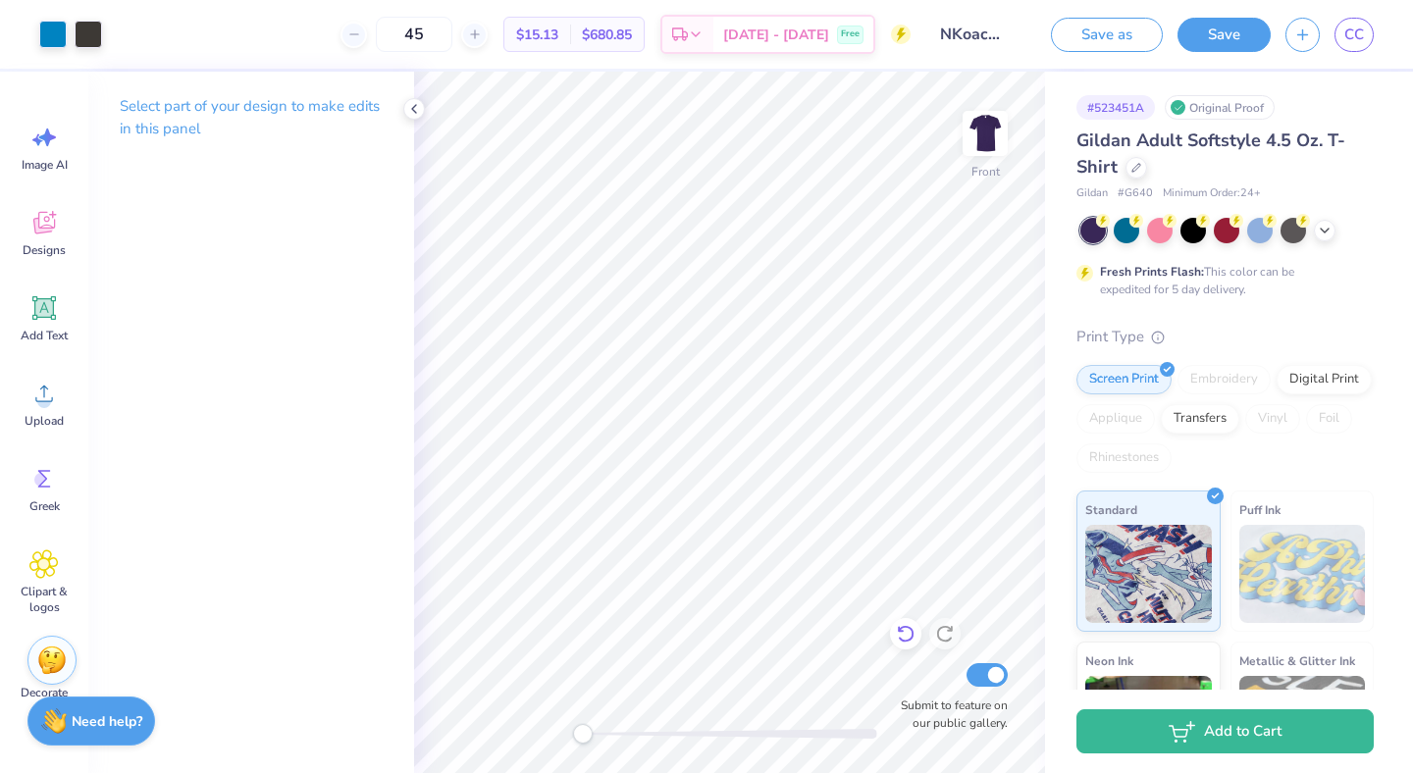
click at [904, 628] on icon at bounding box center [906, 634] width 20 height 20
click at [985, 133] on img at bounding box center [985, 133] width 79 height 79
click at [1004, 129] on img at bounding box center [985, 133] width 79 height 79
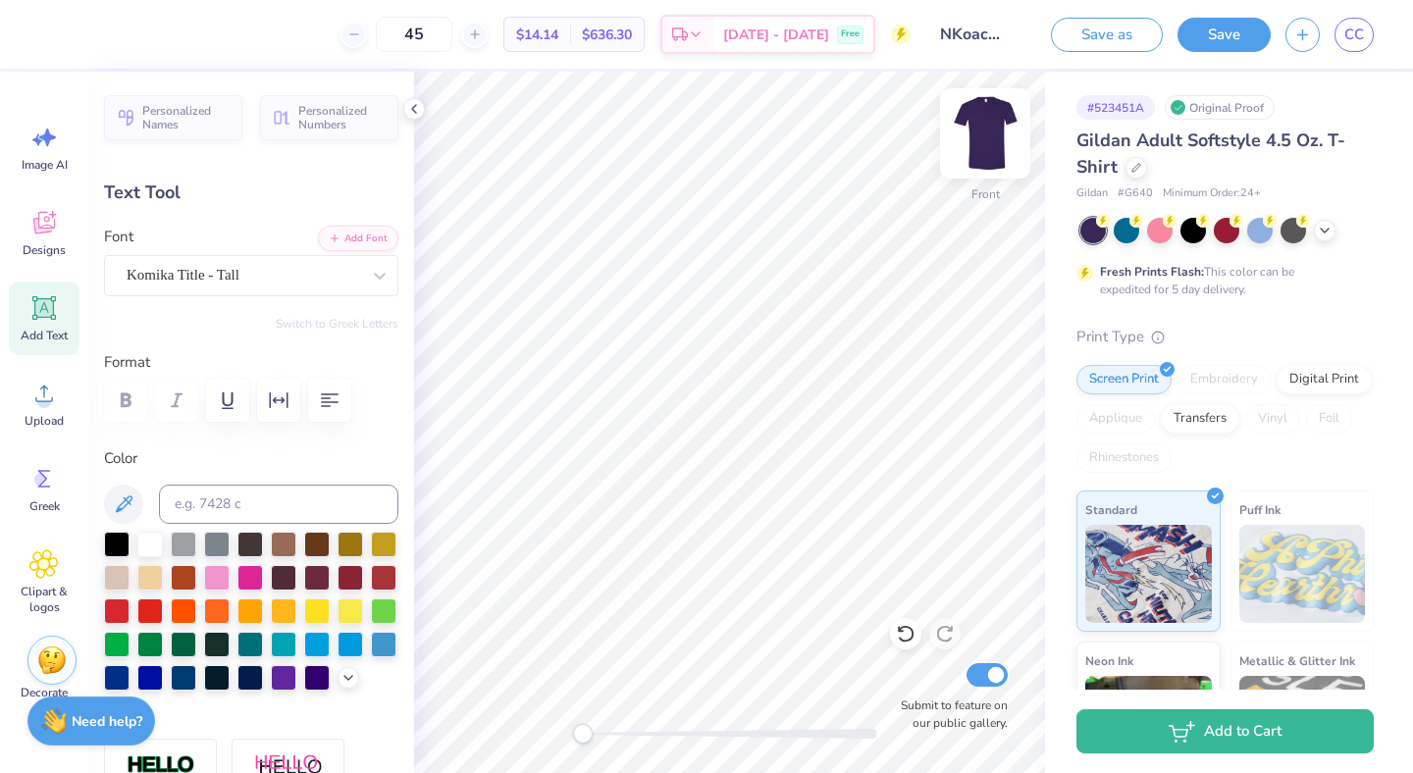
click at [989, 142] on img at bounding box center [985, 133] width 79 height 79
type input "9.86"
type input "2.40"
type input "15.66"
type input "5.28"
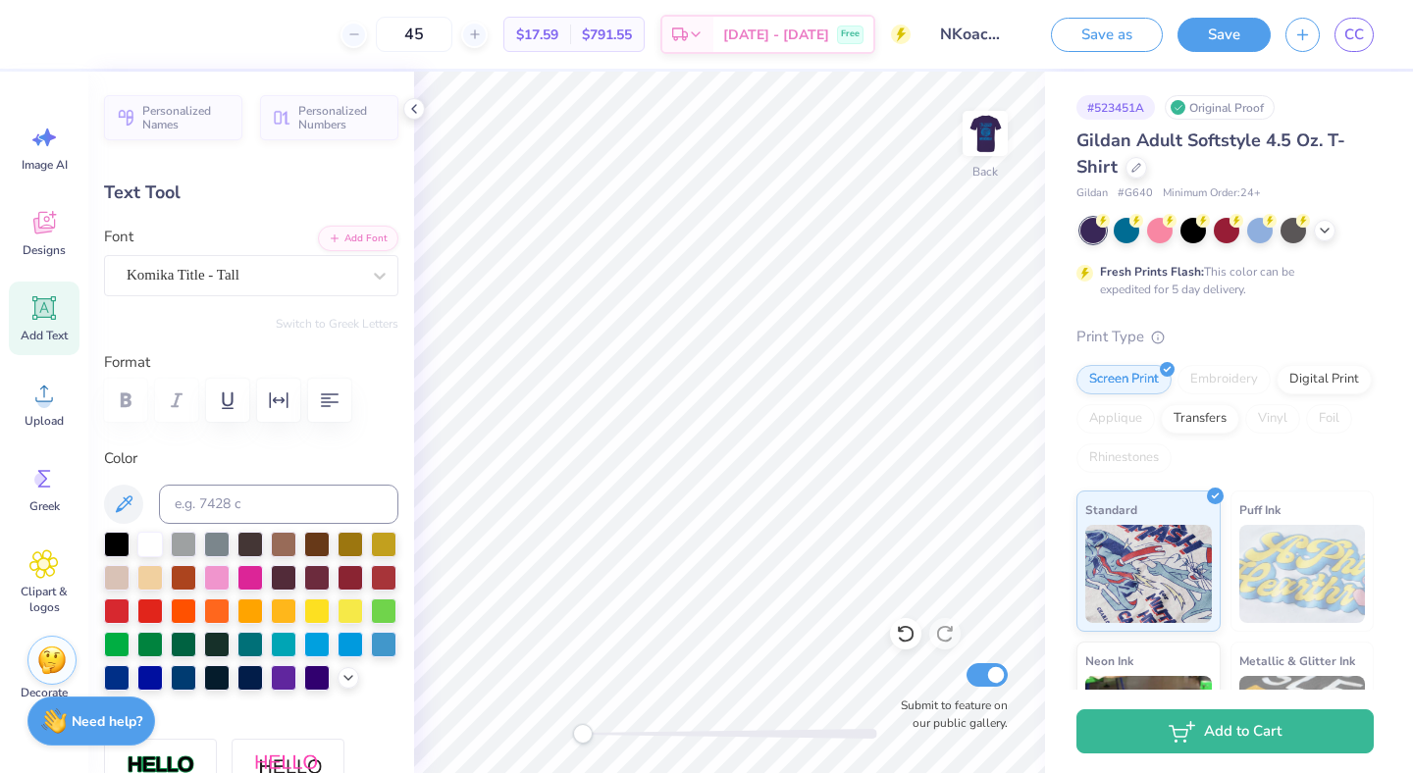
type input "1.28"
type input "5.81"
type textarea "NKOACHELLA 2025"
type input "5.29"
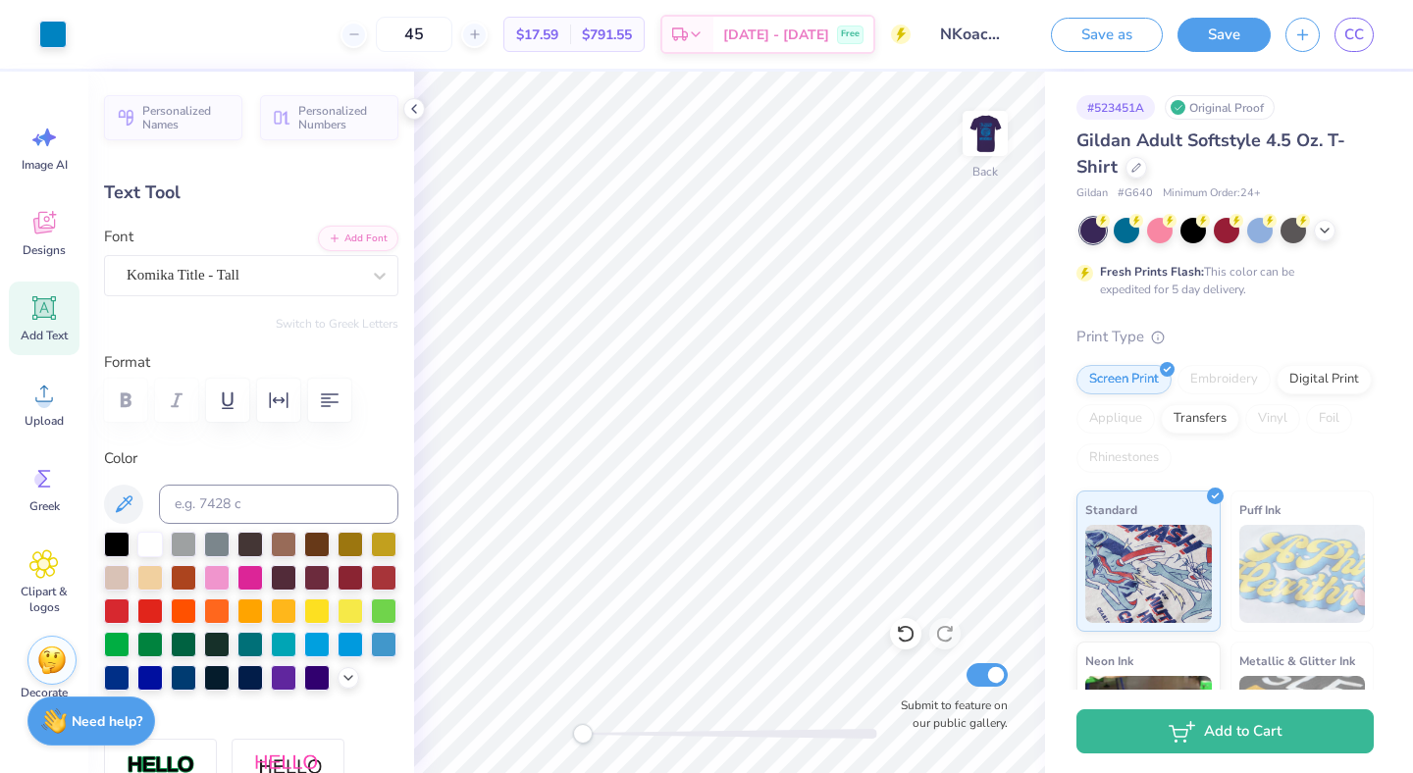
type input "2.76"
type input "3.97"
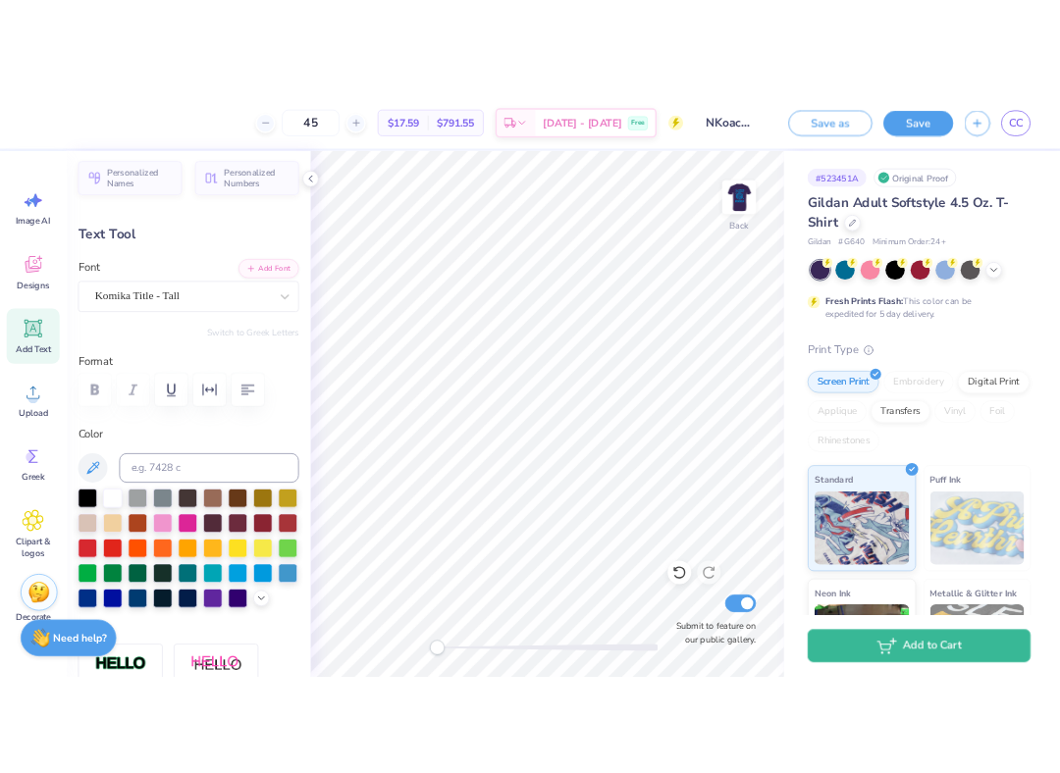
scroll to position [12, 0]
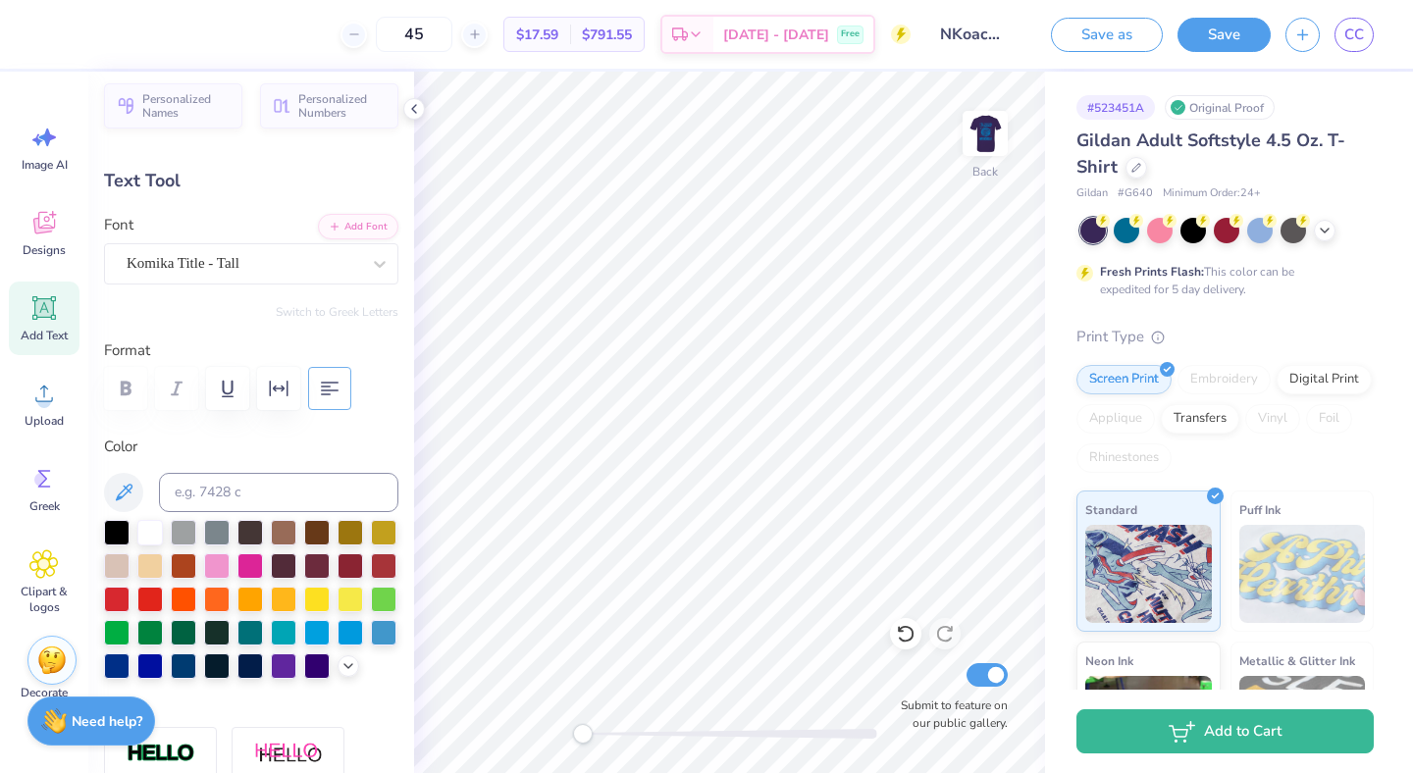
click at [315, 396] on button "button" at bounding box center [329, 388] width 43 height 43
click at [995, 136] on img at bounding box center [985, 133] width 79 height 79
drag, startPoint x: 996, startPoint y: 133, endPoint x: 1113, endPoint y: 353, distance: 249.0
click at [996, 133] on img at bounding box center [985, 133] width 39 height 39
click at [993, 138] on img at bounding box center [985, 133] width 79 height 79
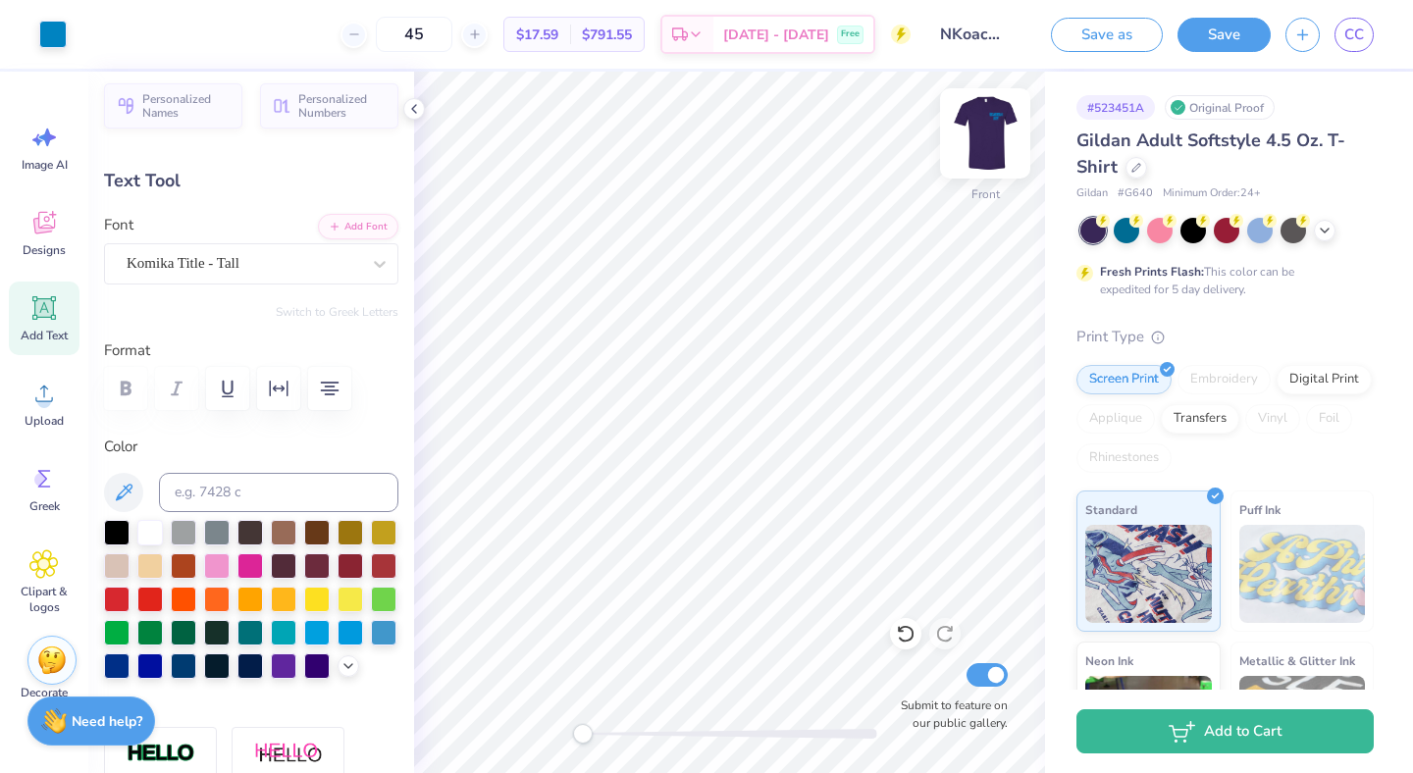
click at [988, 112] on img at bounding box center [985, 133] width 79 height 79
click at [1198, 32] on button "Save" at bounding box center [1224, 32] width 93 height 34
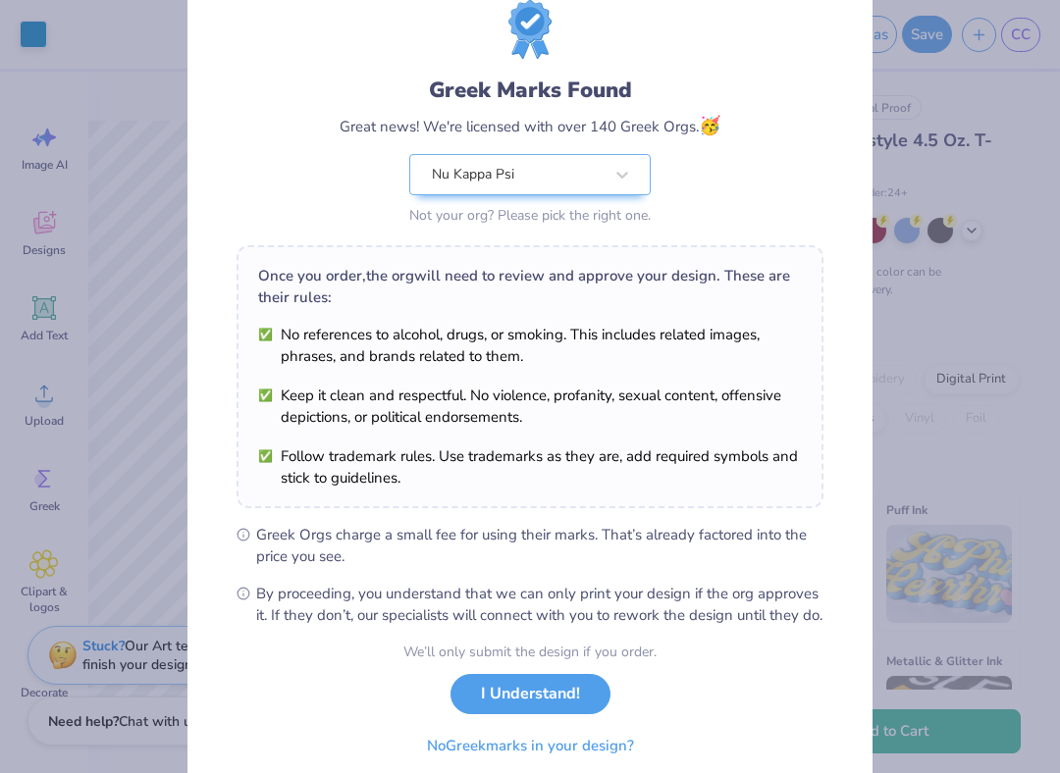
scroll to position [145, 0]
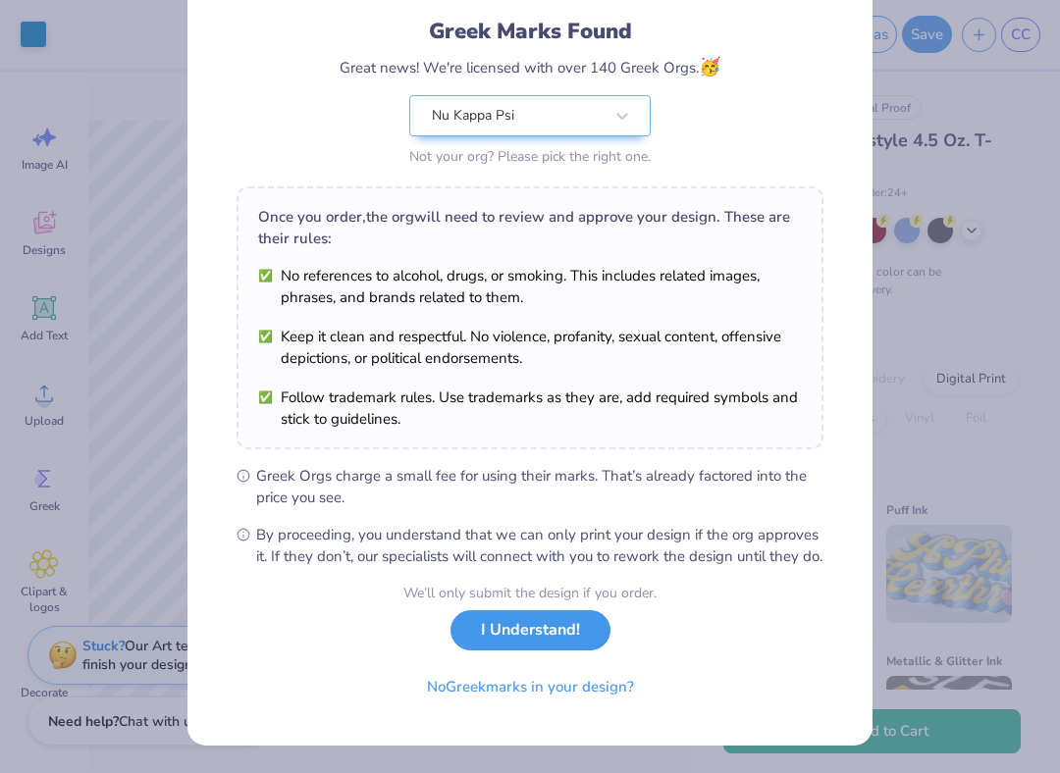
click at [527, 645] on button "I Understand!" at bounding box center [531, 631] width 160 height 40
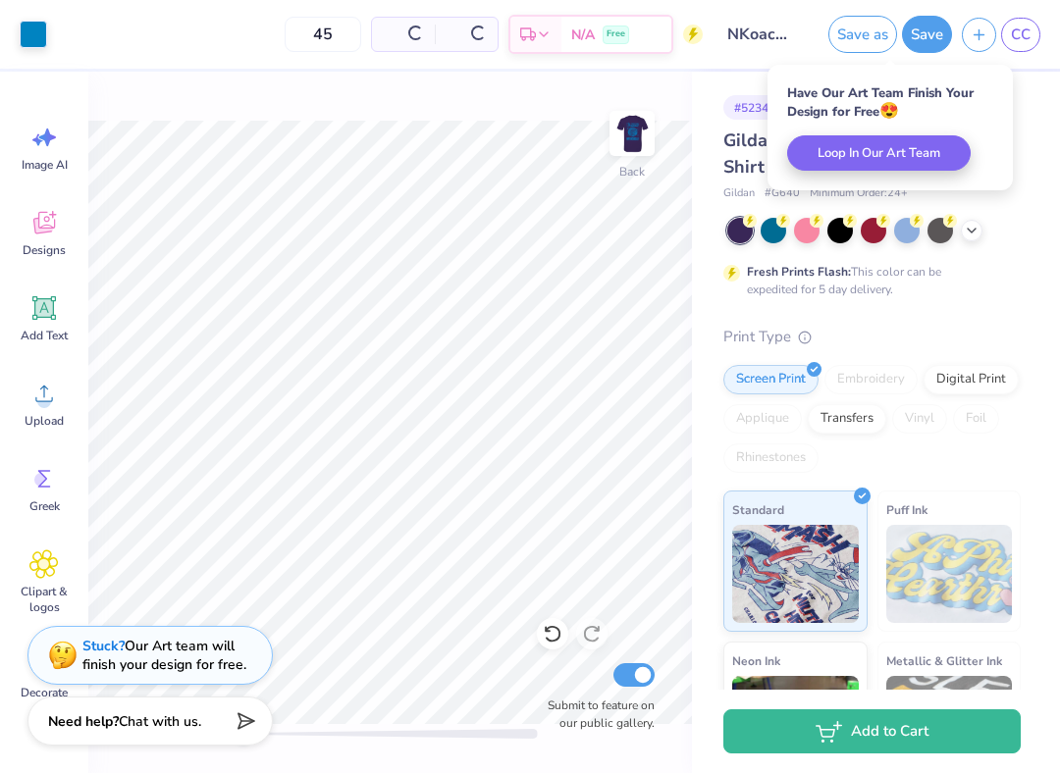
scroll to position [0, 0]
click at [1023, 121] on div "# 523451A Original Proof Gildan Adult Softstyle 4.5 Oz. T-Shirt Gildan # G640 M…" at bounding box center [876, 503] width 368 height 863
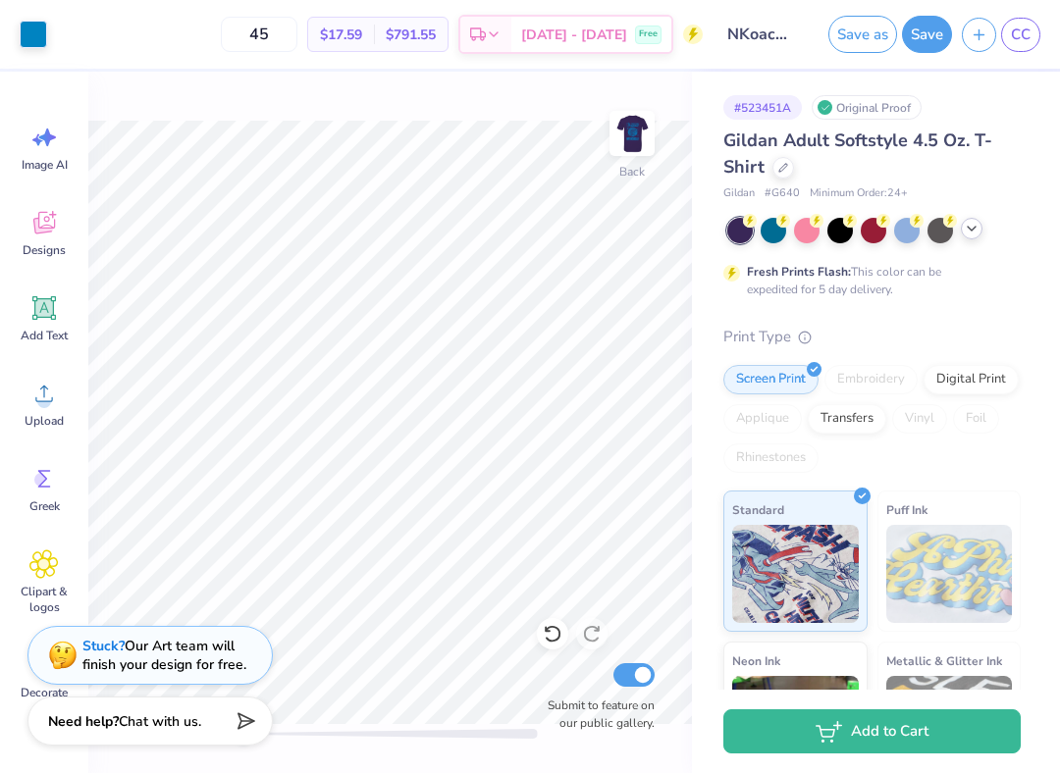
click at [974, 230] on icon at bounding box center [972, 229] width 16 height 16
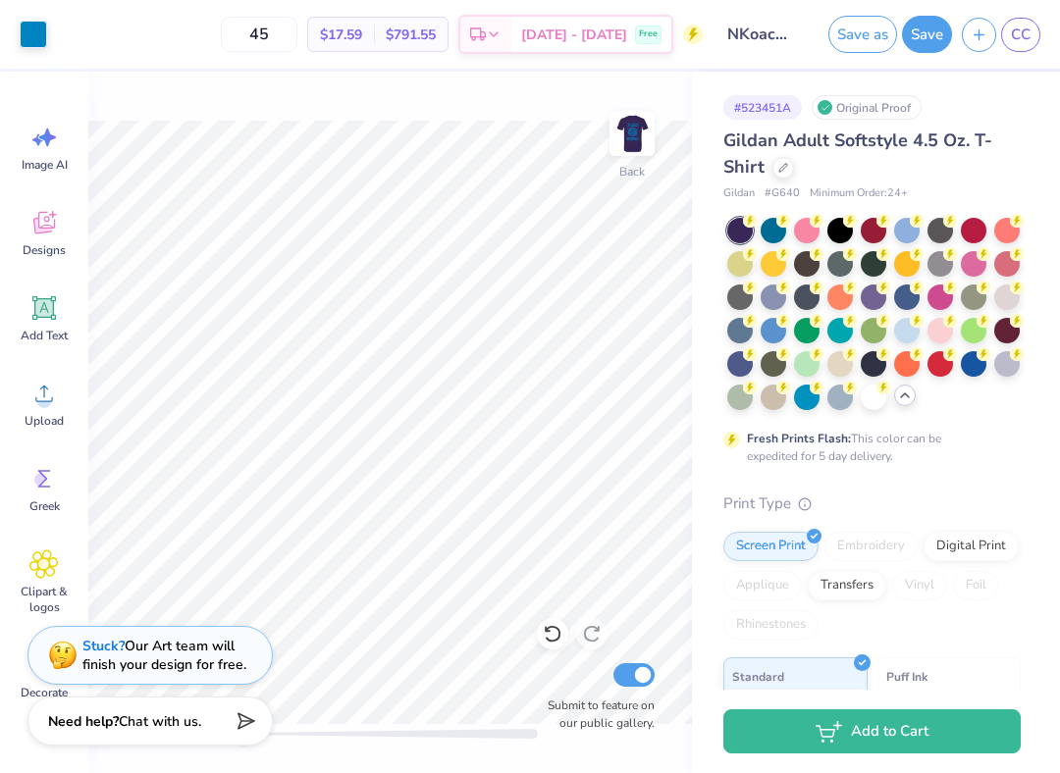
click at [961, 412] on div "Fresh Prints Flash: This color can be expedited for 5 day delivery." at bounding box center [871, 341] width 297 height 247
click at [627, 133] on img at bounding box center [632, 133] width 79 height 79
click at [1025, 26] on span "CC" at bounding box center [1021, 35] width 20 height 23
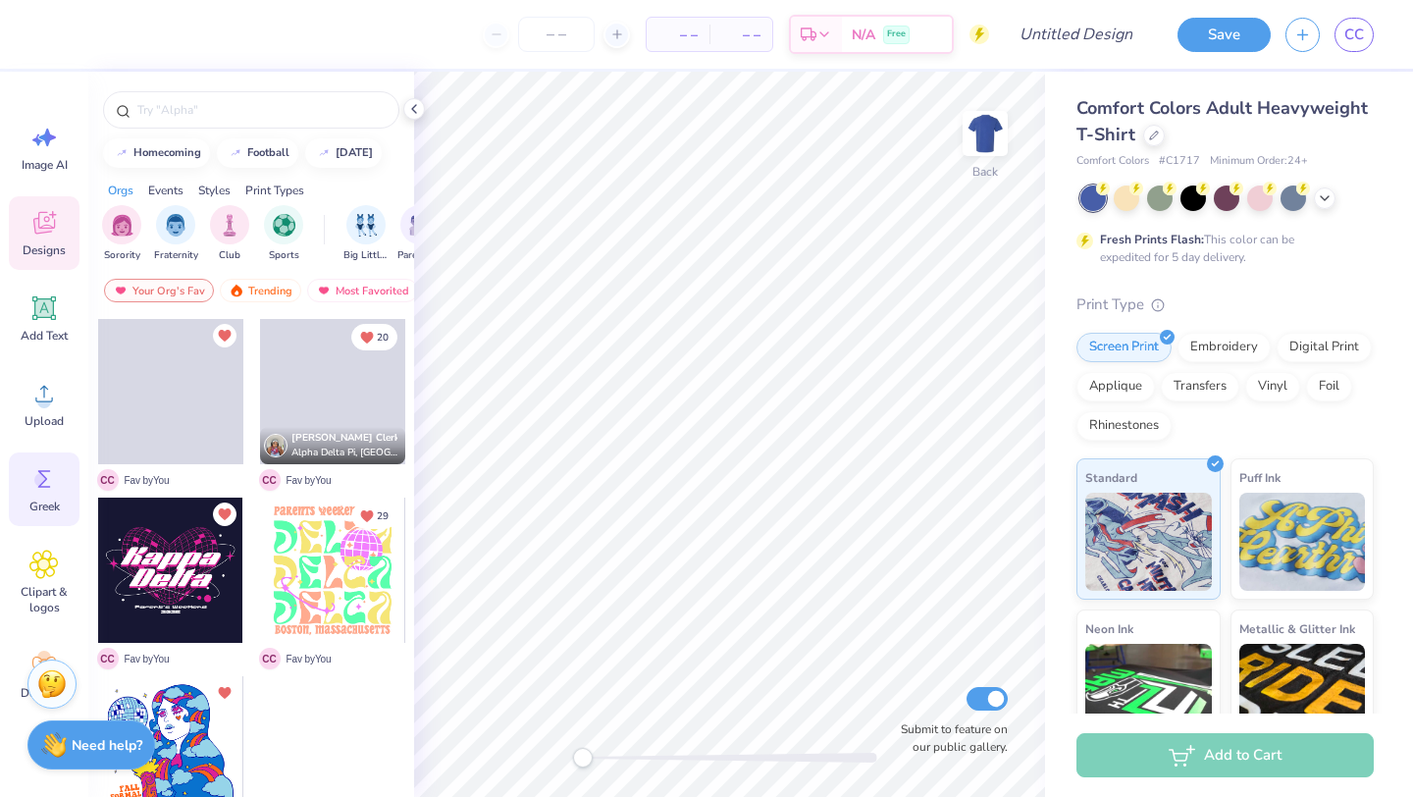
scroll to position [39, 0]
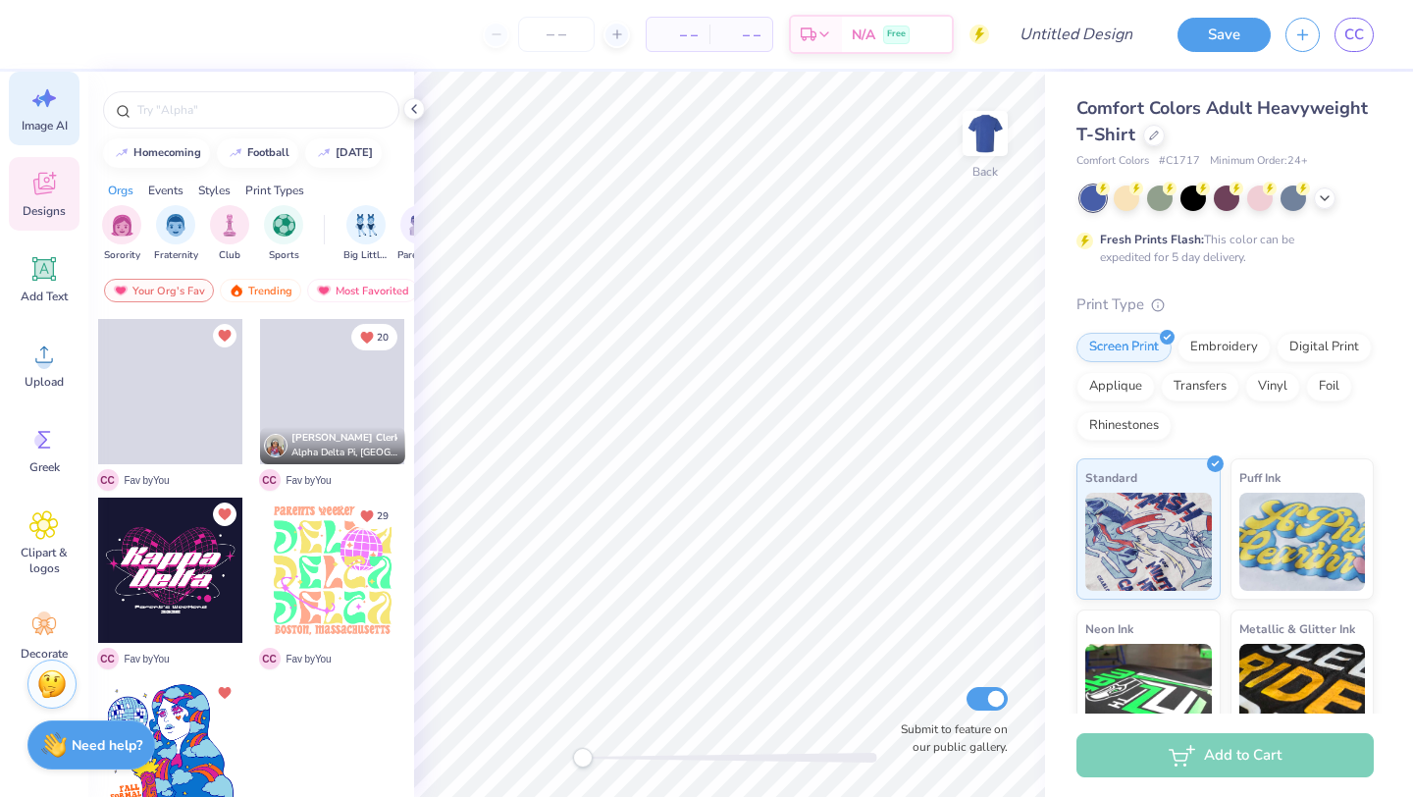
click at [32, 109] on icon at bounding box center [43, 97] width 29 height 29
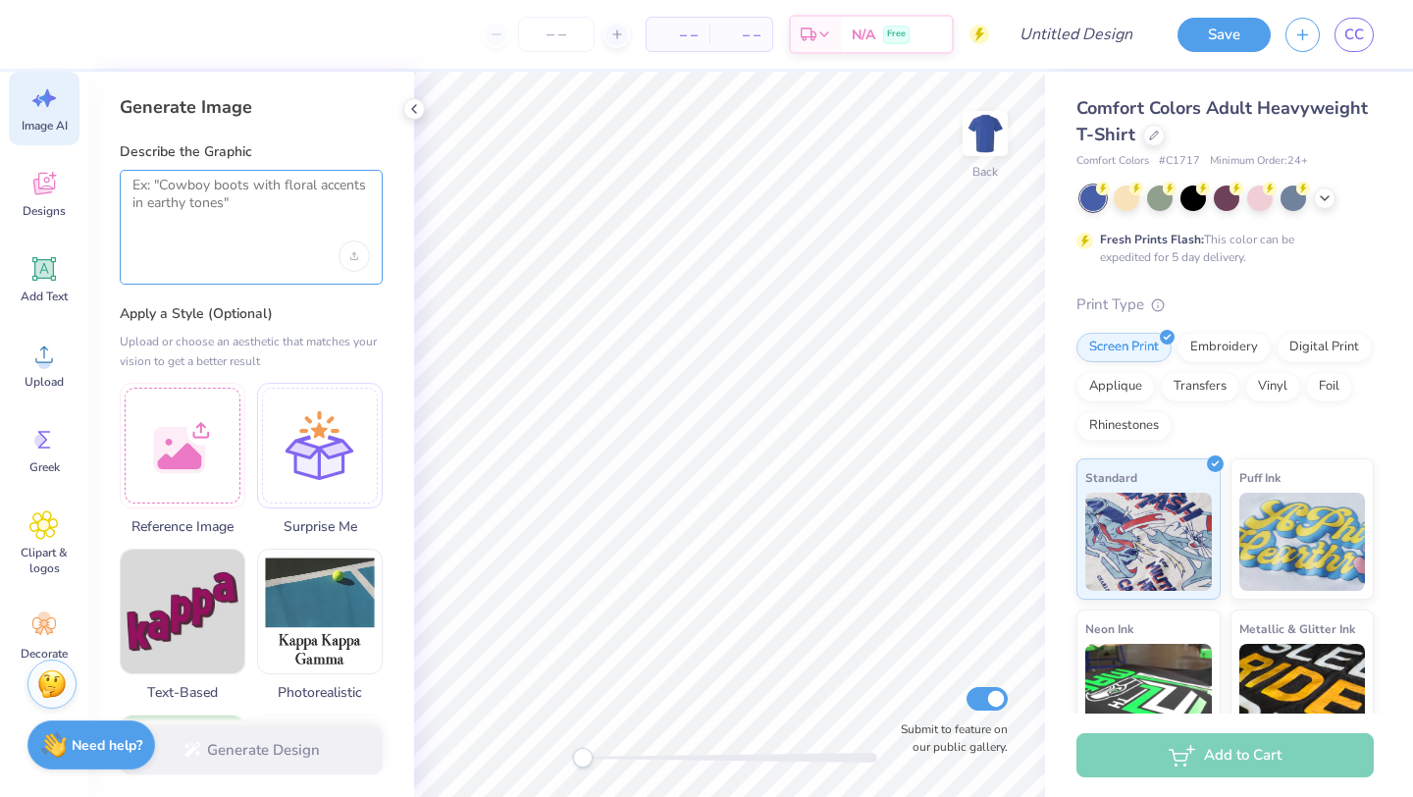
click at [166, 214] on textarea at bounding box center [252, 201] width 238 height 49
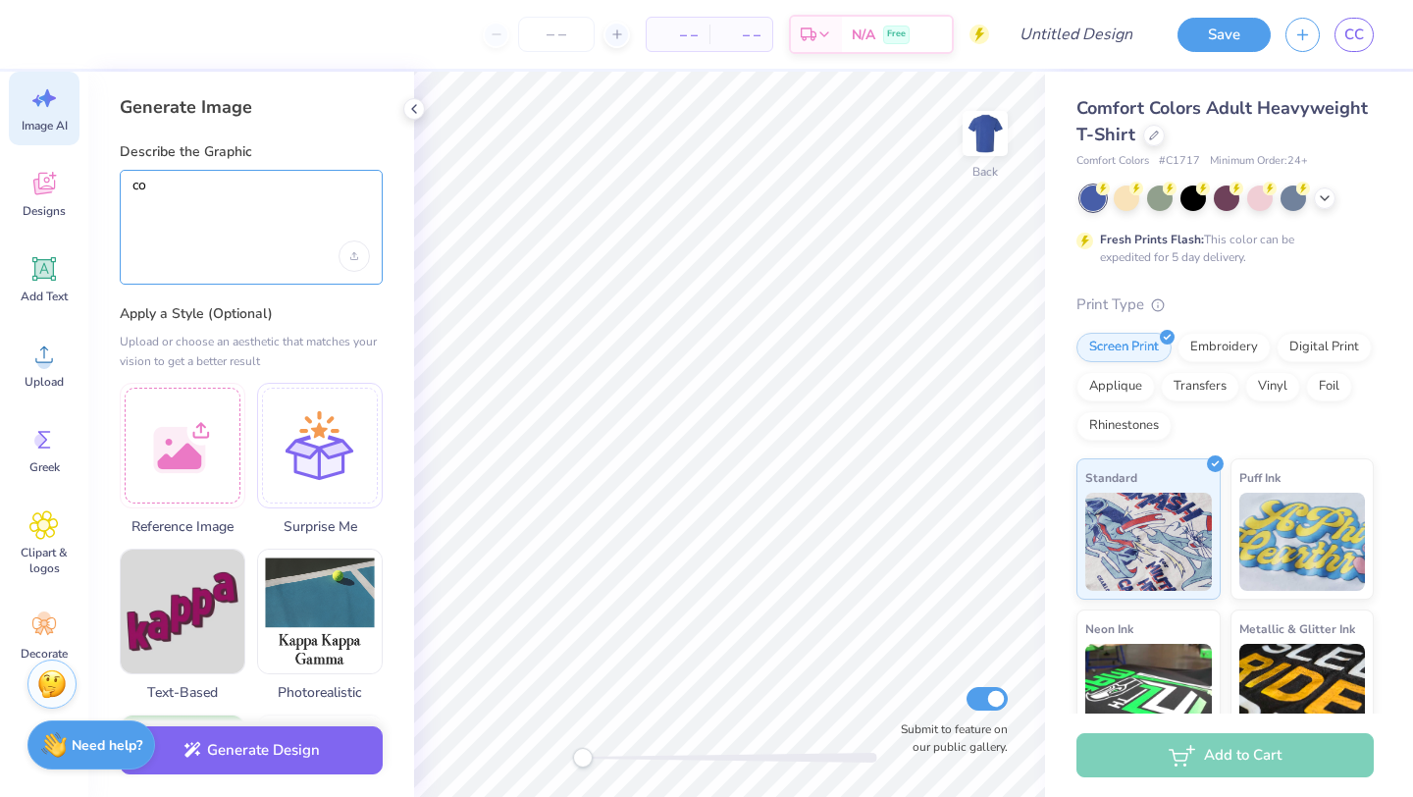
type textarea "c"
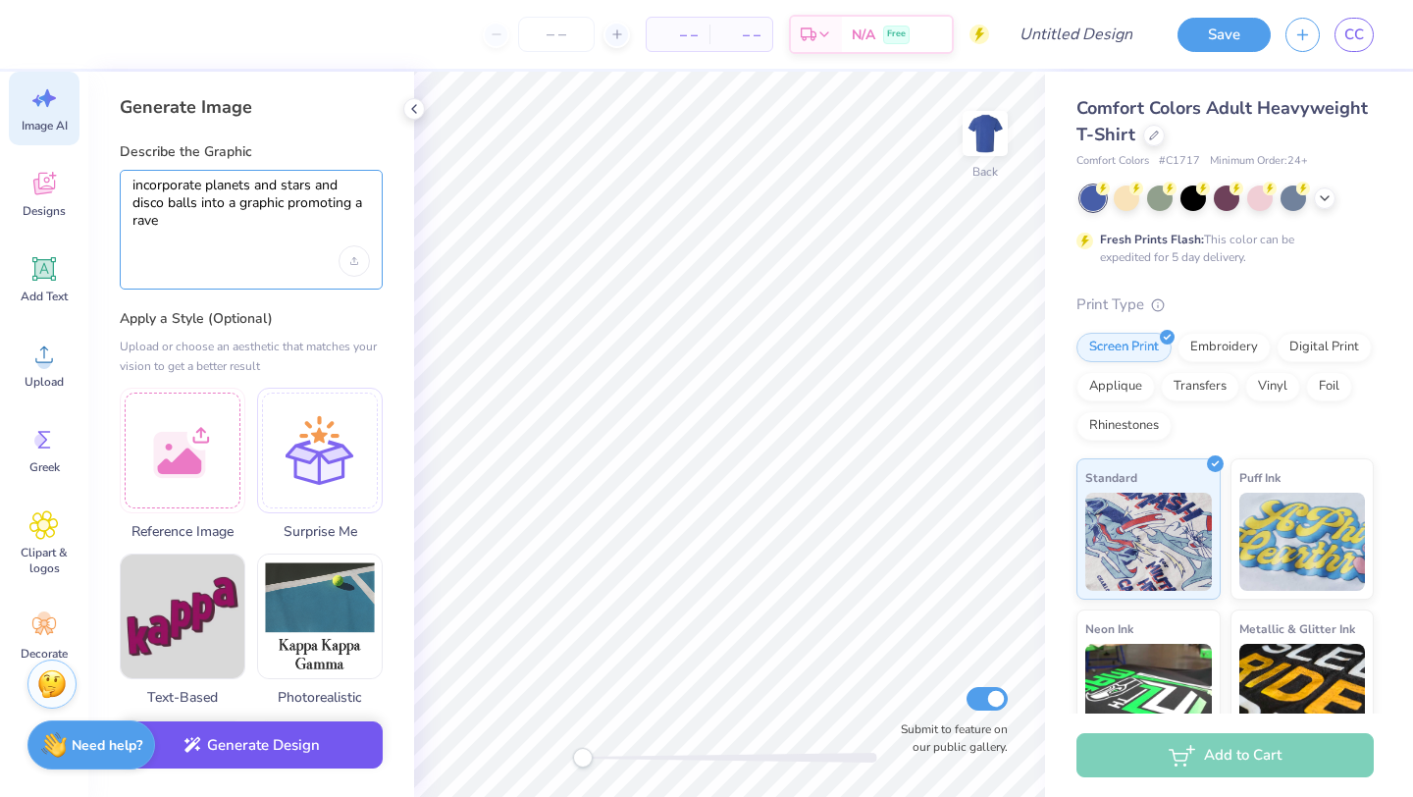
type textarea "incorporate planets and stars and disco balls into a graphic promoting a rave"
click at [331, 758] on button "Generate Design" at bounding box center [251, 745] width 263 height 48
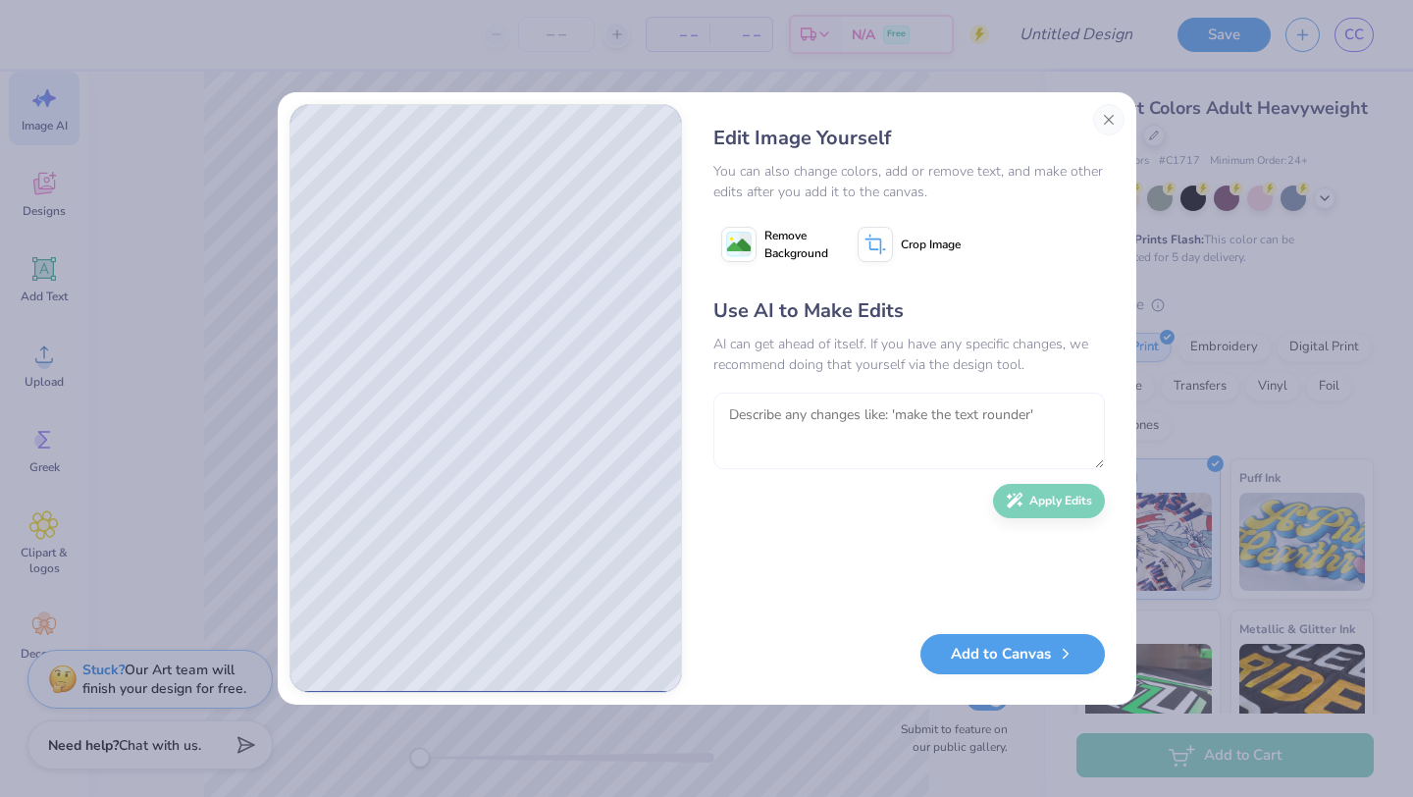
click at [771, 423] on textarea at bounding box center [910, 431] width 392 height 77
type textarea "make more reaistic"
click at [1118, 120] on button "Close" at bounding box center [1108, 119] width 31 height 31
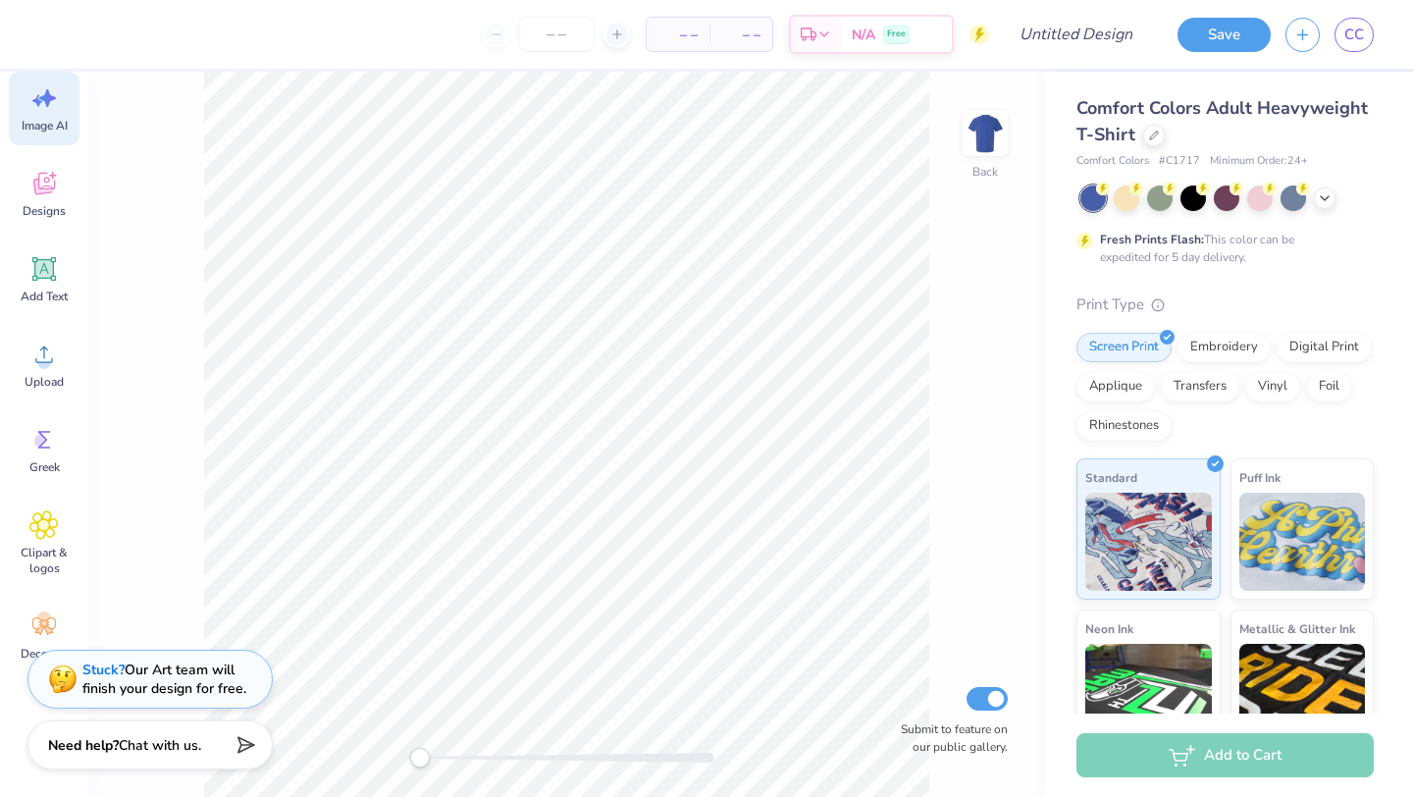
click at [60, 103] on div "Image AI" at bounding box center [44, 109] width 71 height 74
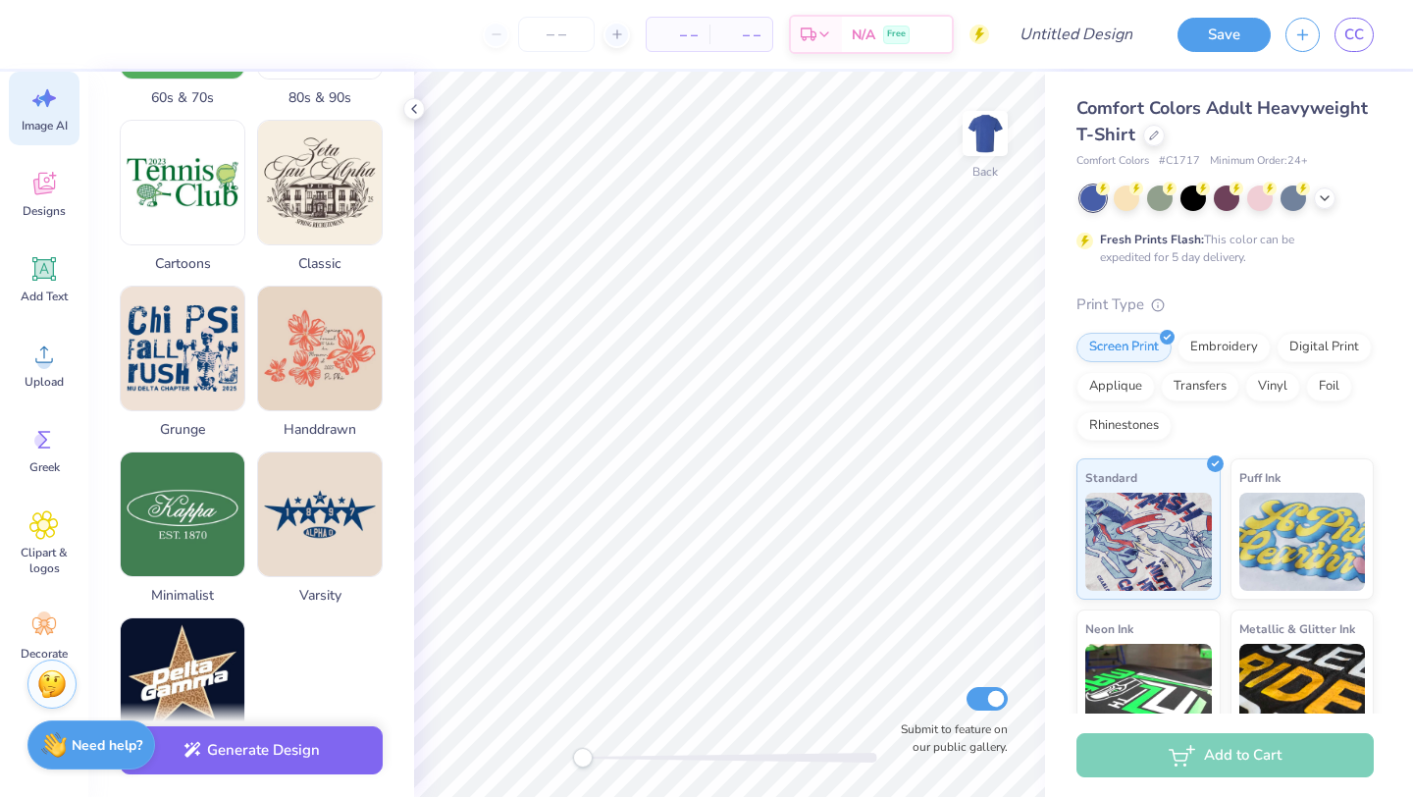
scroll to position [769, 0]
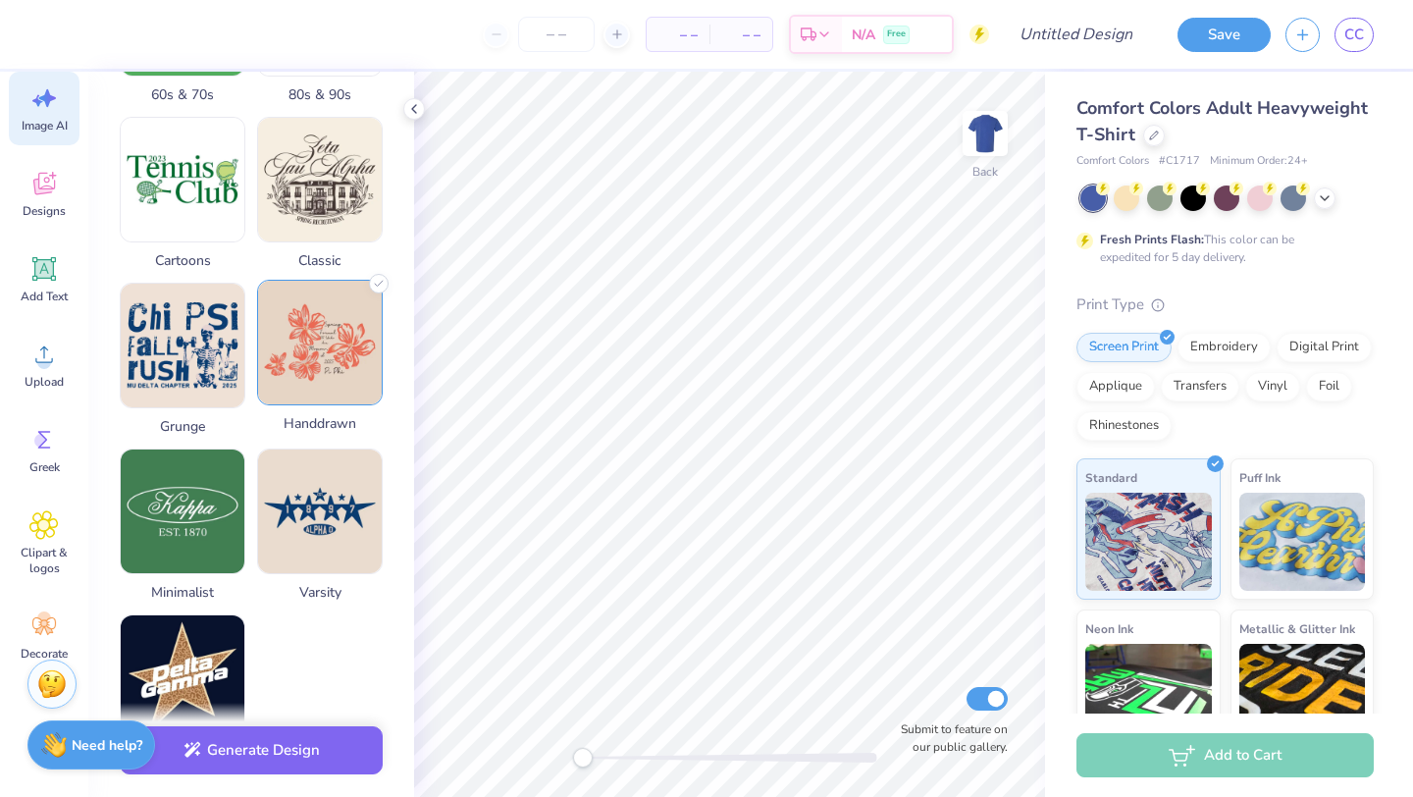
click at [277, 359] on img at bounding box center [320, 343] width 124 height 124
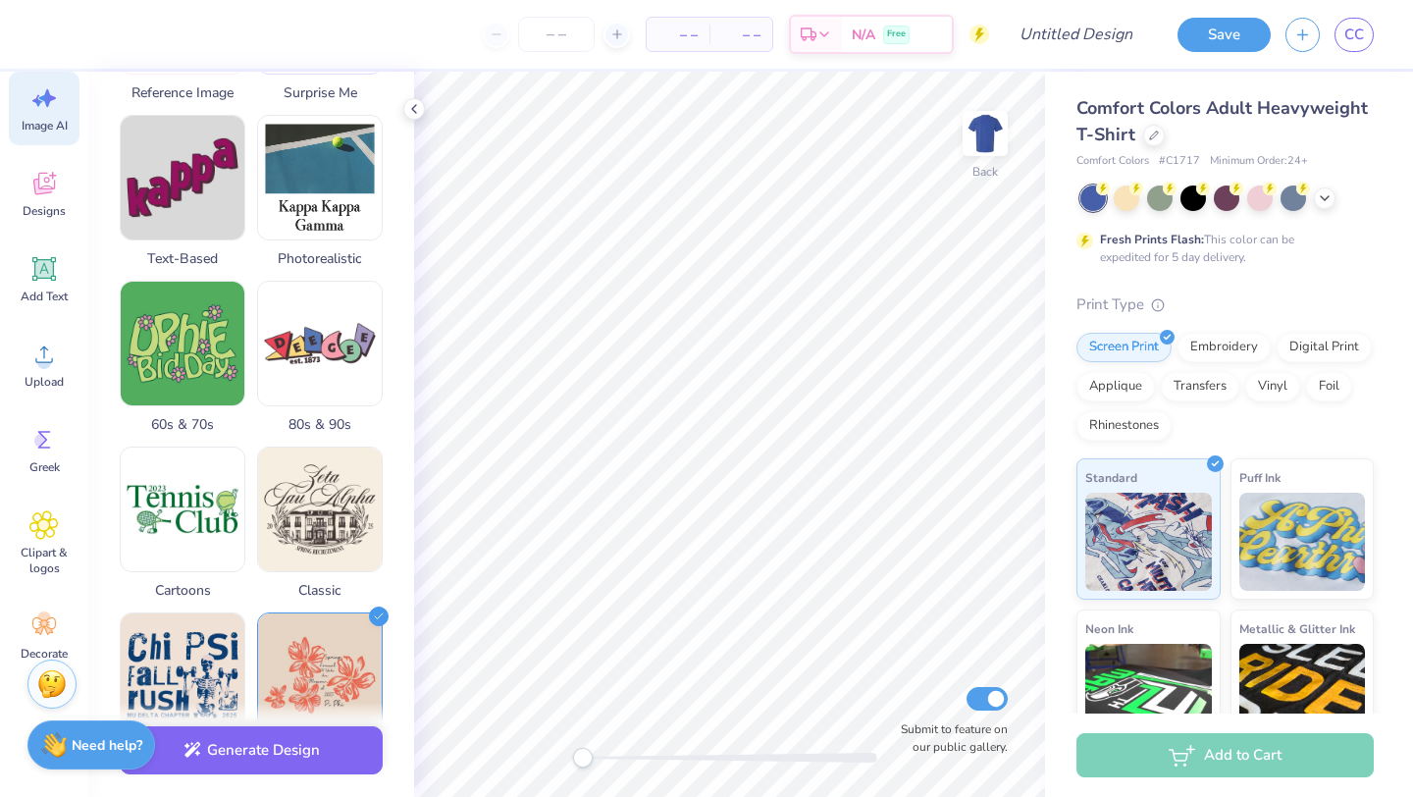
scroll to position [446, 0]
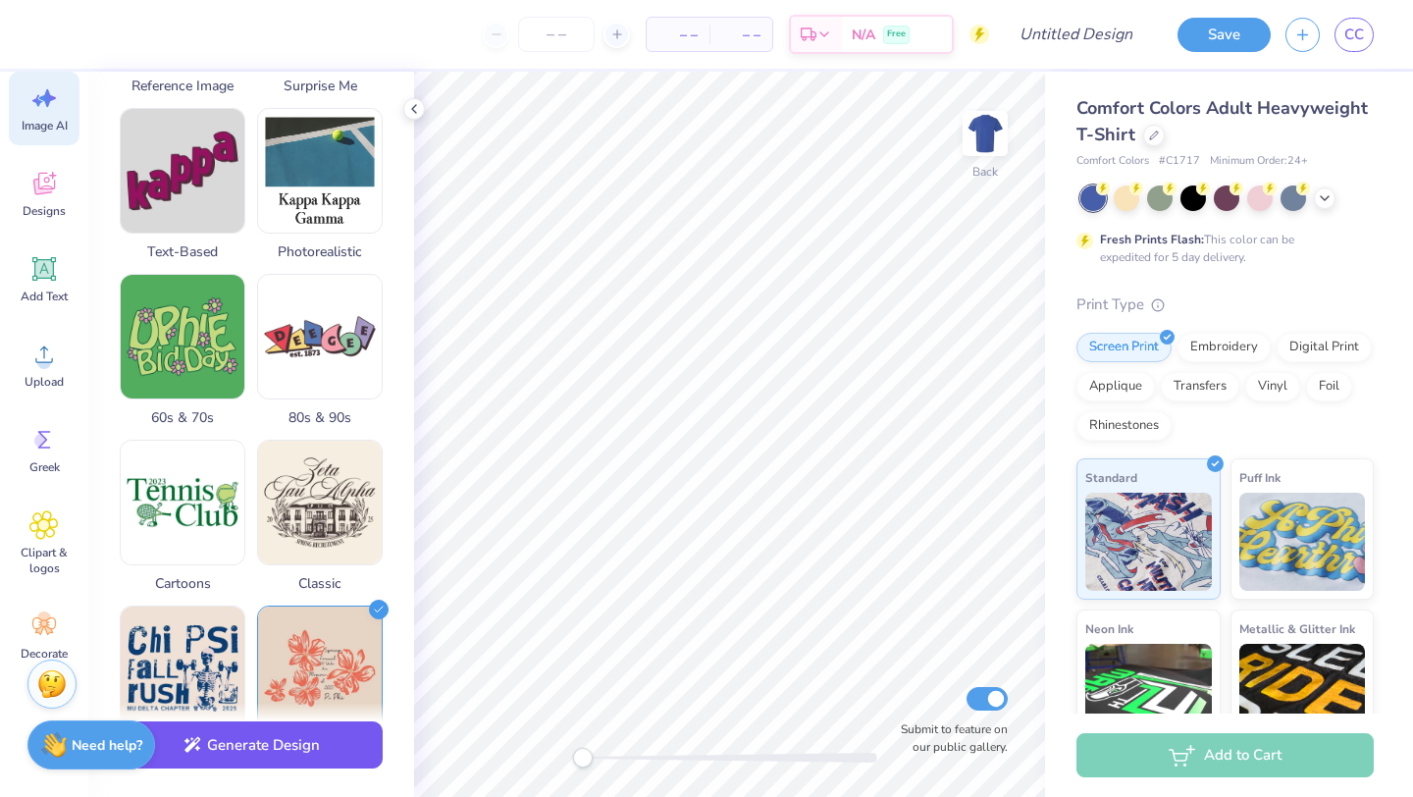
click at [226, 749] on button "Generate Design" at bounding box center [251, 745] width 263 height 48
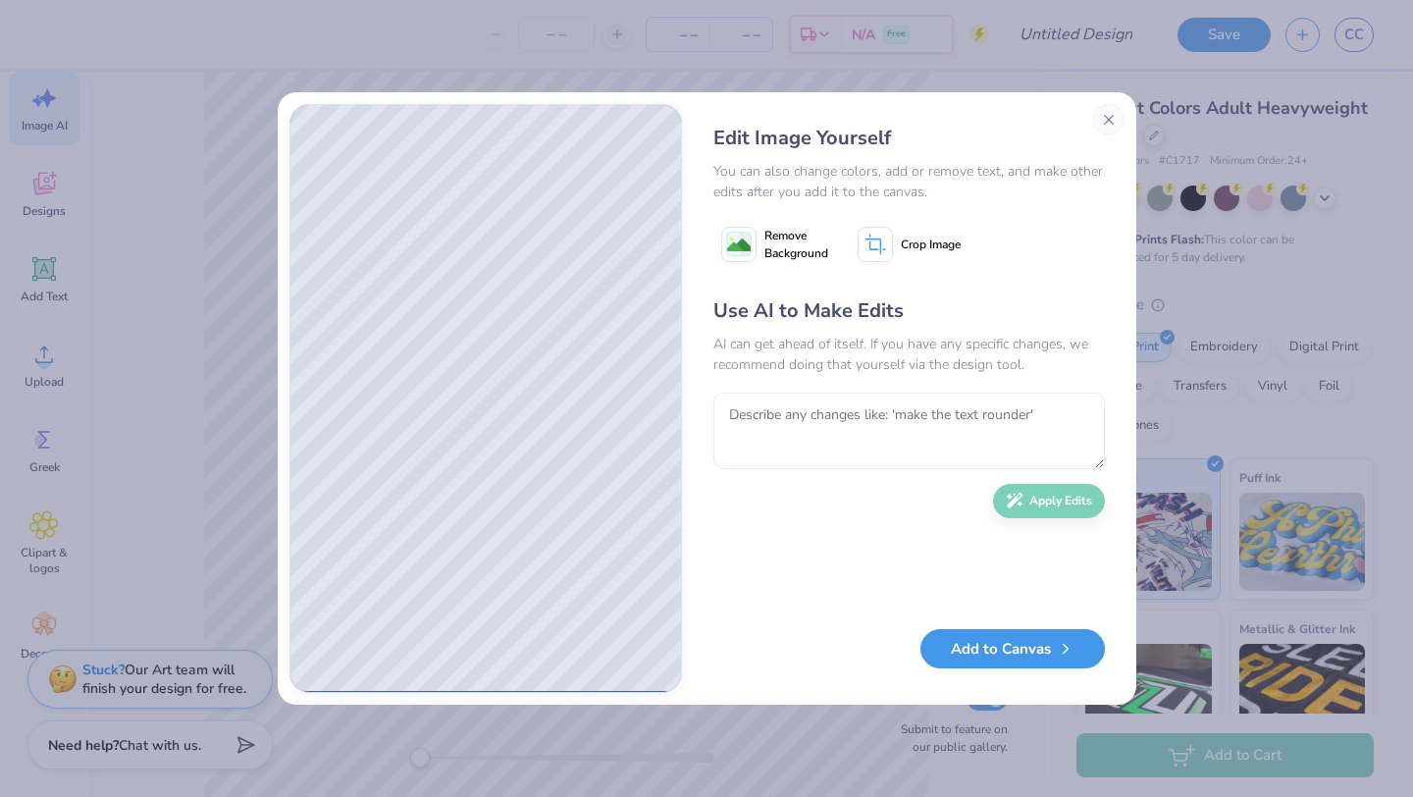
click at [999, 661] on button "Add to Canvas" at bounding box center [1013, 649] width 185 height 40
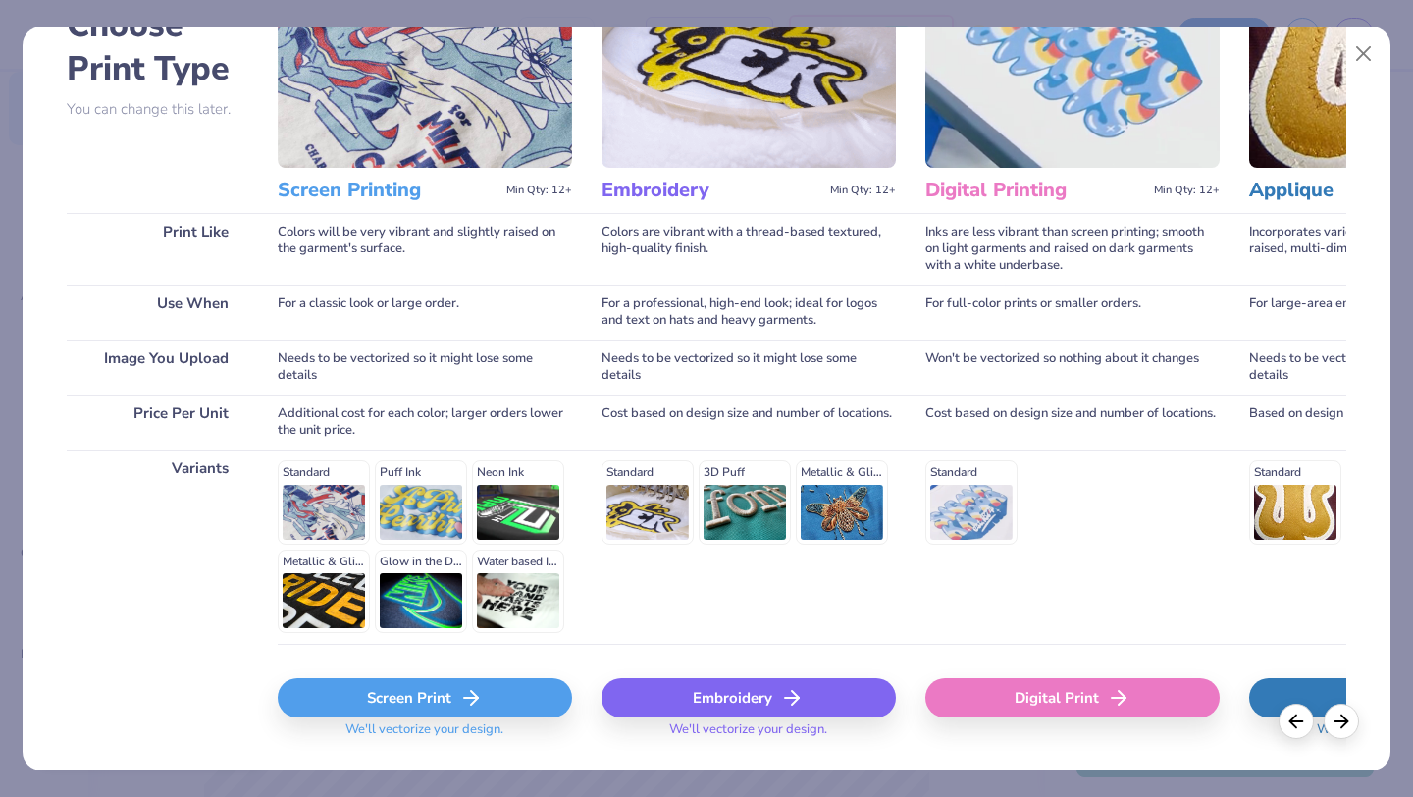
scroll to position [182, 0]
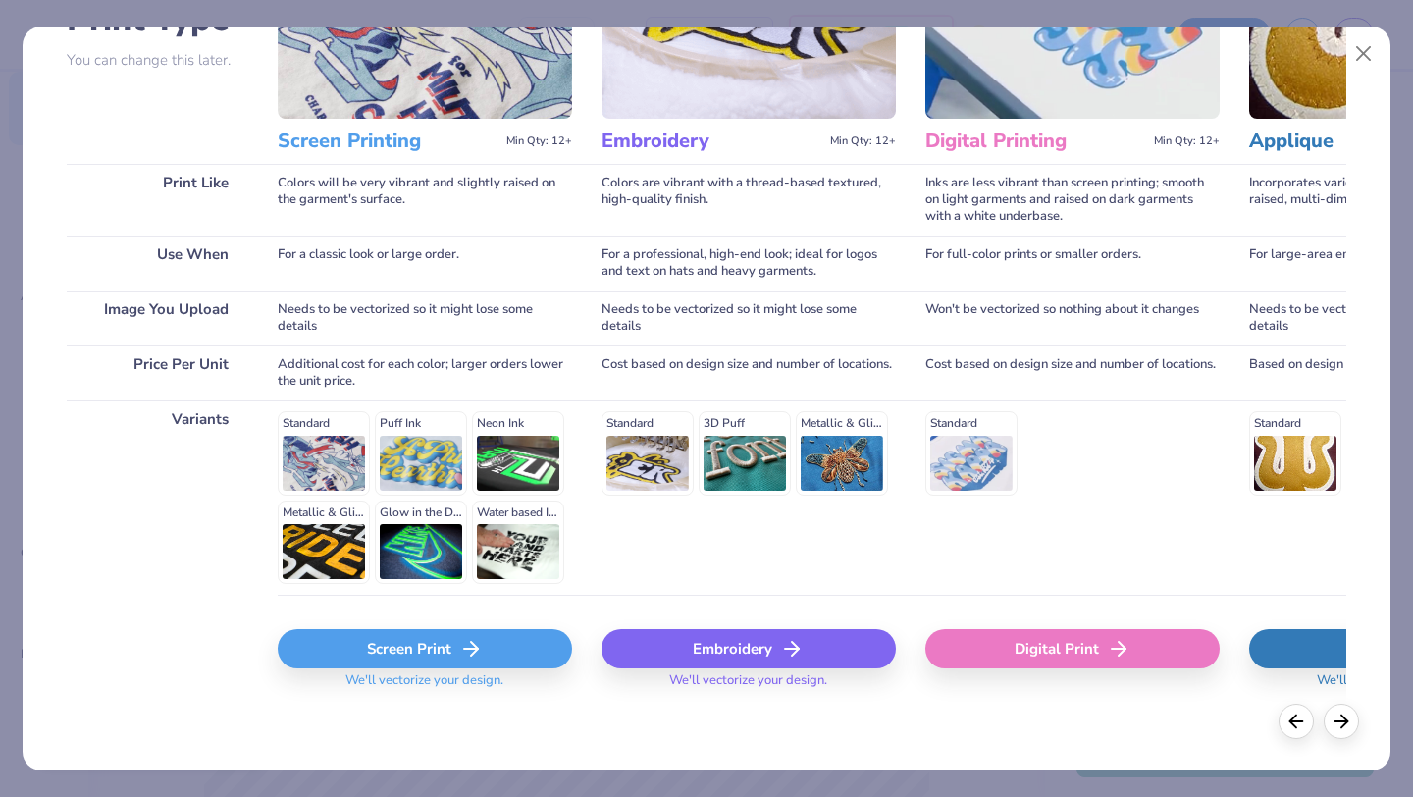
click at [361, 638] on div "Screen Print" at bounding box center [425, 648] width 294 height 39
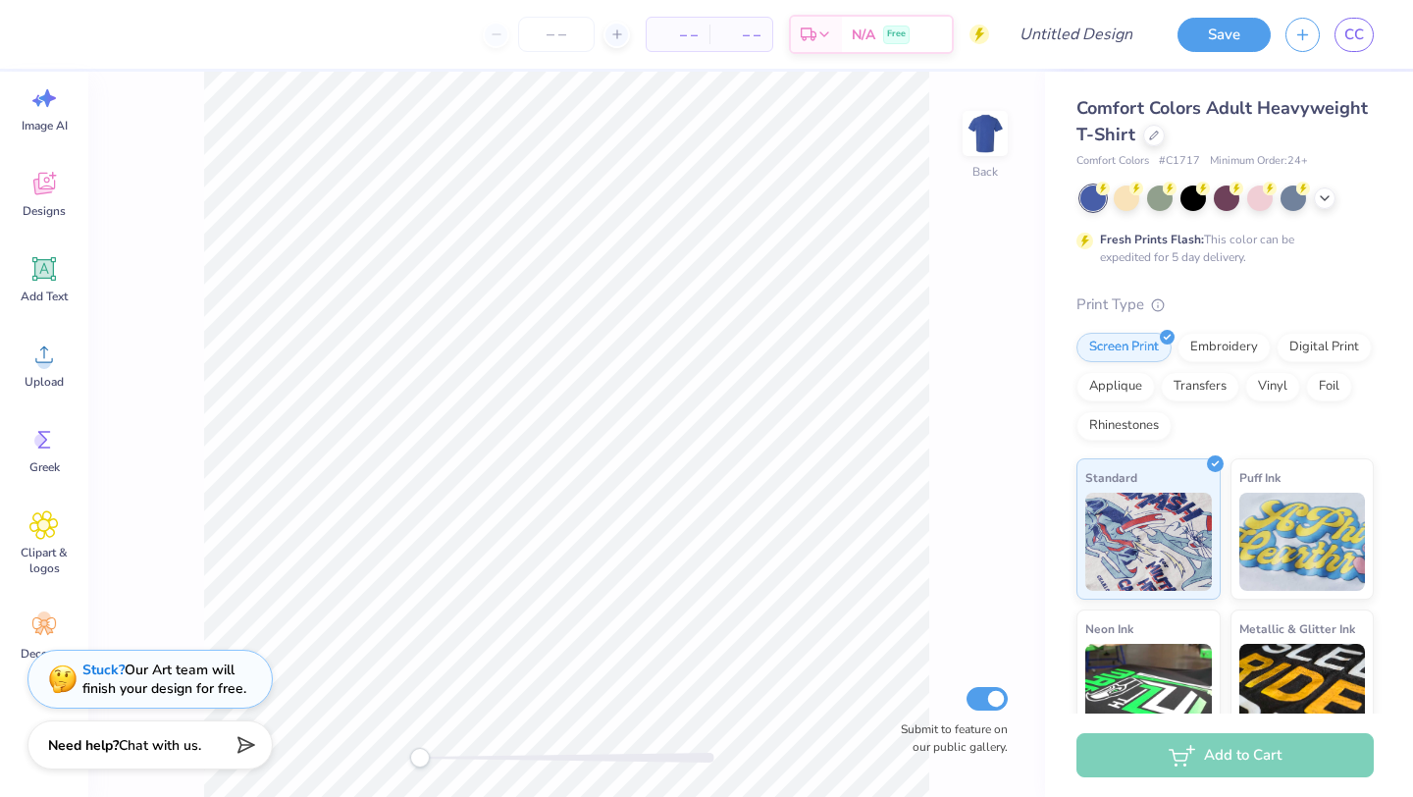
scroll to position [0, 0]
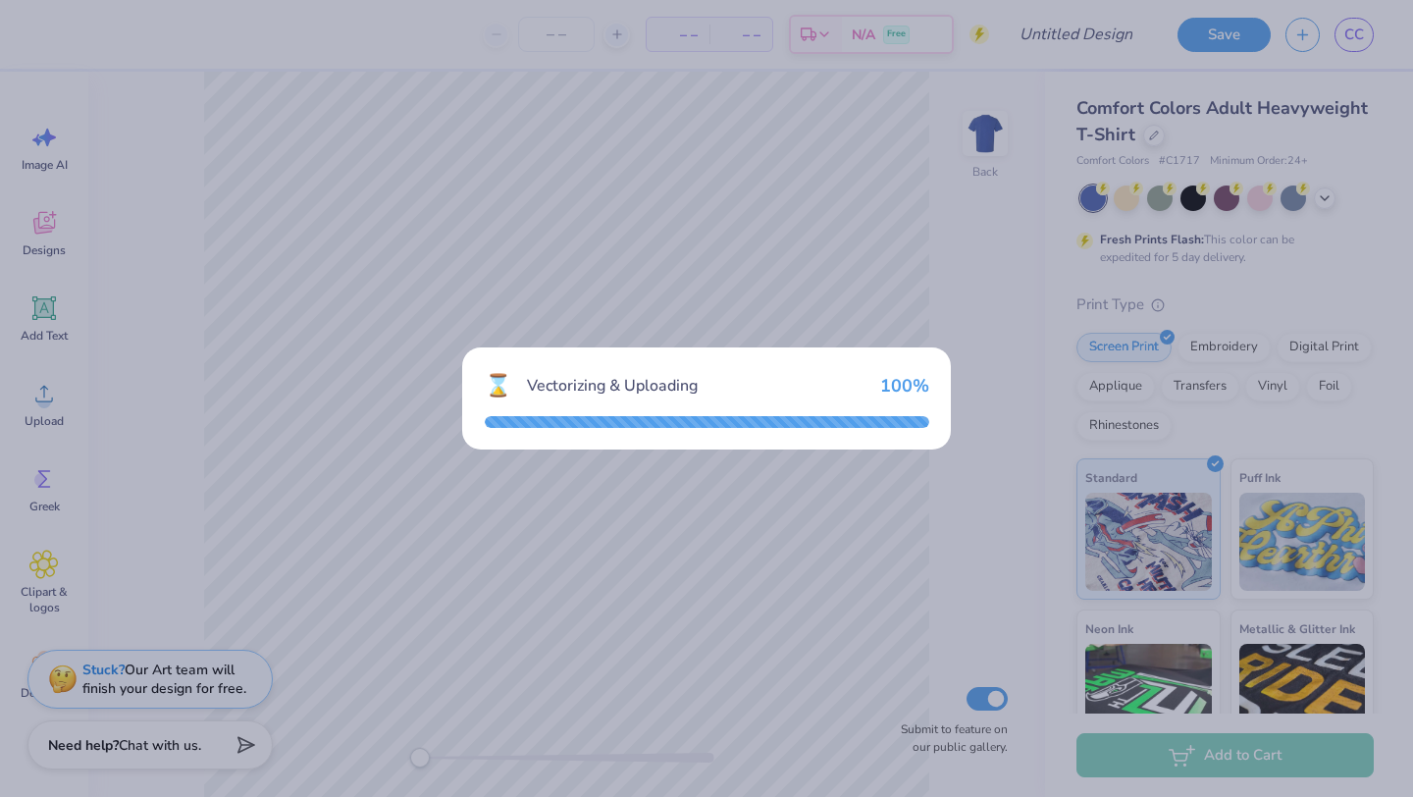
scroll to position [39, 0]
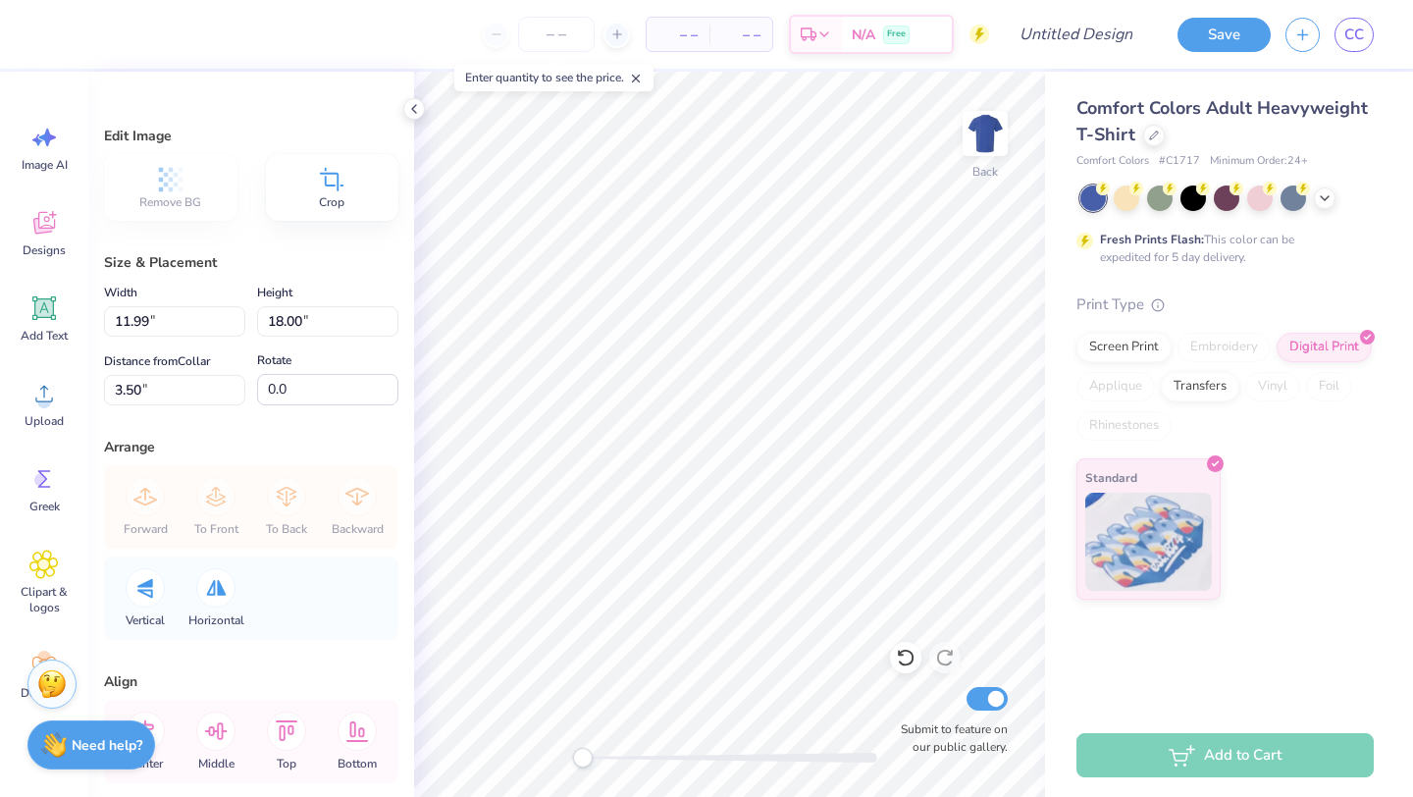
scroll to position [39, 0]
